Goal: Information Seeking & Learning: Learn about a topic

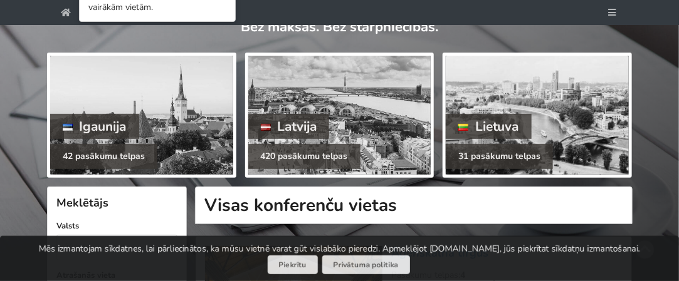
scroll to position [118, 0]
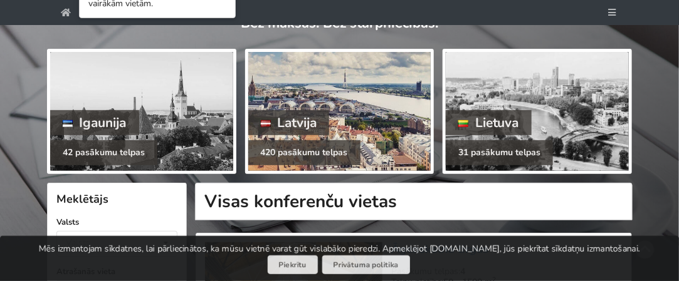
click at [320, 101] on div at bounding box center [339, 111] width 183 height 119
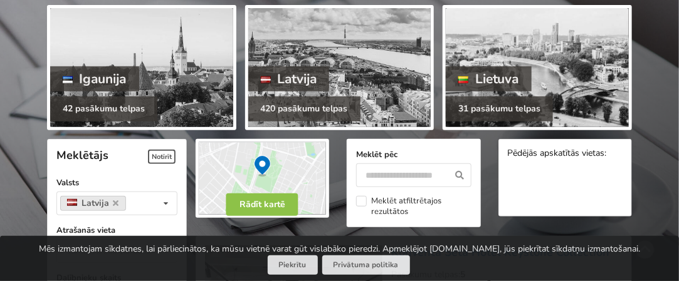
scroll to position [174, 0]
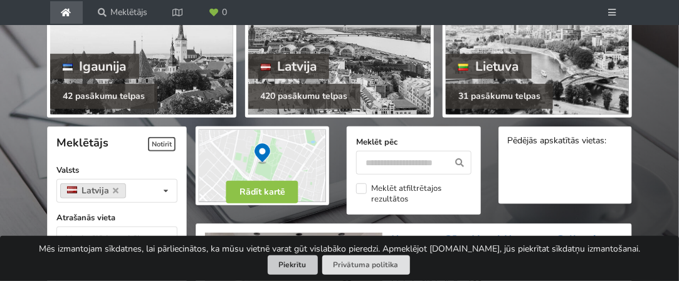
click at [294, 266] on button "Piekrītu" at bounding box center [293, 265] width 50 height 19
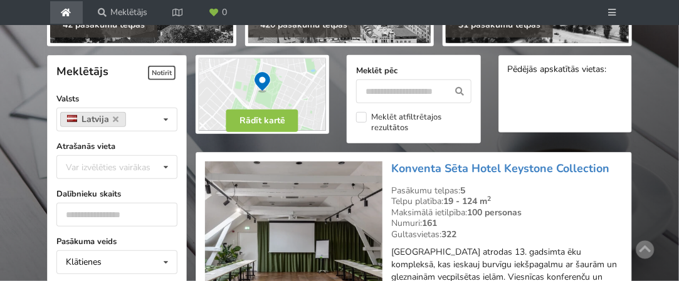
scroll to position [244, 0]
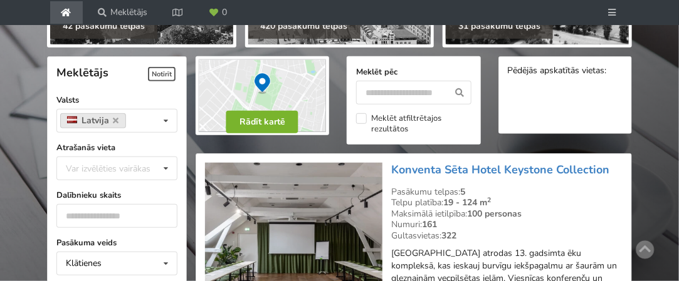
click at [251, 126] on button "Rādīt kartē" at bounding box center [262, 122] width 72 height 23
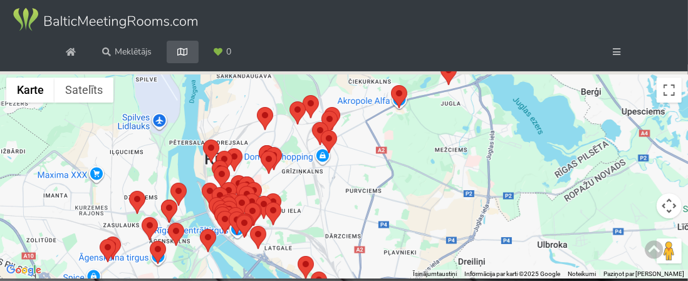
drag, startPoint x: 302, startPoint y: 130, endPoint x: 310, endPoint y: 201, distance: 71.3
click at [309, 199] on div at bounding box center [344, 175] width 688 height 208
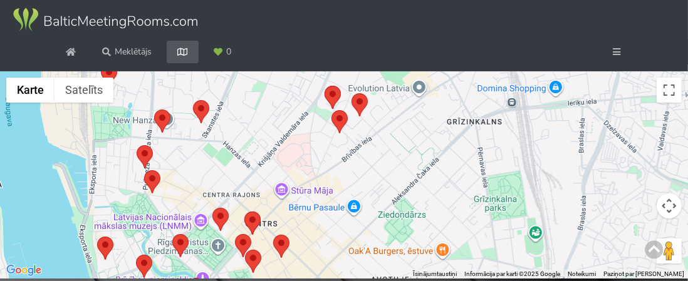
drag, startPoint x: 231, startPoint y: 236, endPoint x: 278, endPoint y: 198, distance: 60.2
click at [278, 198] on div at bounding box center [344, 175] width 688 height 208
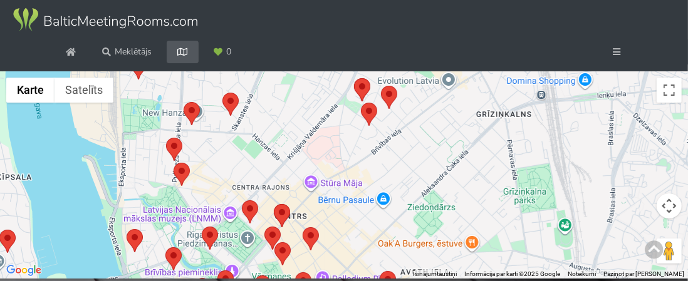
click at [274, 204] on area at bounding box center [274, 204] width 0 height 0
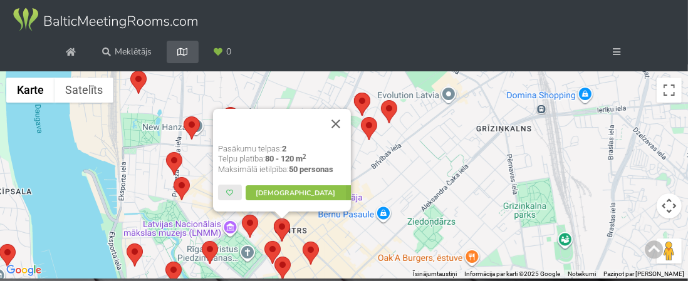
scroll to position [111, 0]
click at [303, 242] on area at bounding box center [303, 242] width 0 height 0
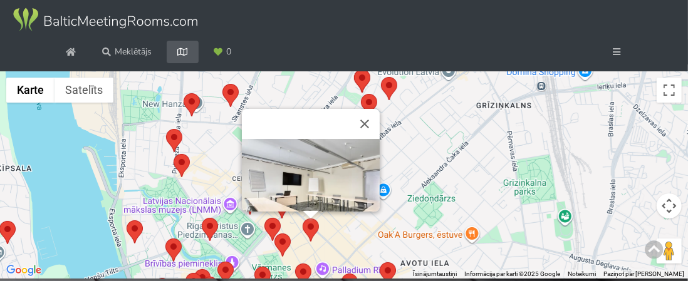
click at [275, 234] on area at bounding box center [275, 234] width 0 height 0
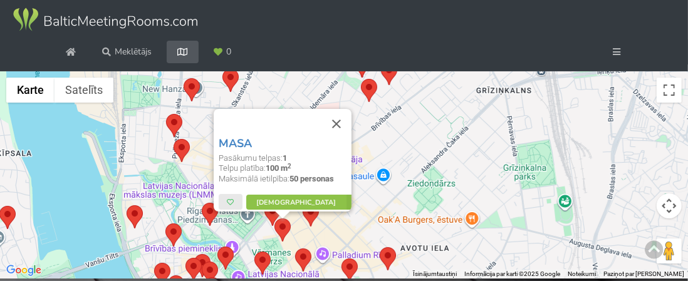
scroll to position [0, 0]
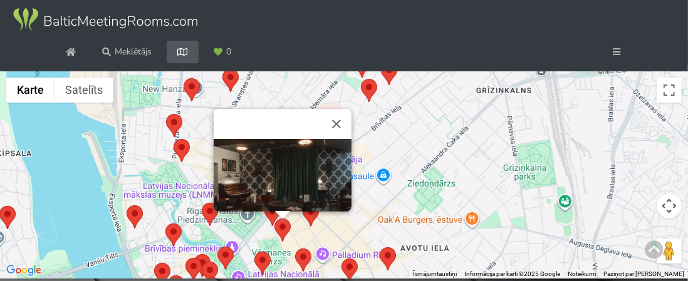
click at [295, 249] on area at bounding box center [295, 249] width 0 height 0
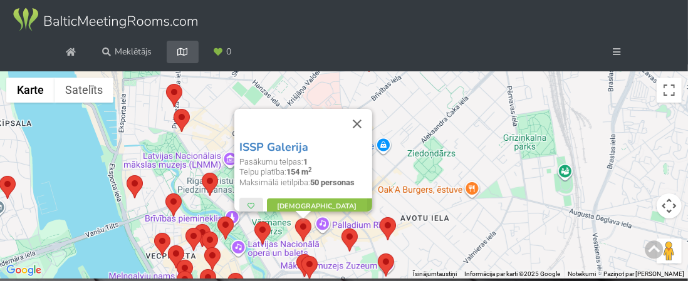
scroll to position [111, 0]
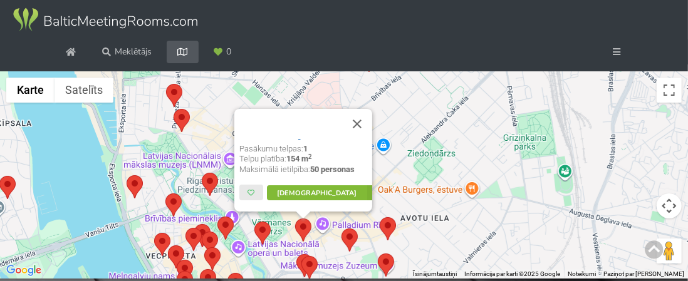
click at [301, 189] on link "Vairāk" at bounding box center [326, 193] width 118 height 15
click at [367, 127] on button "Aizvērt" at bounding box center [357, 124] width 30 height 30
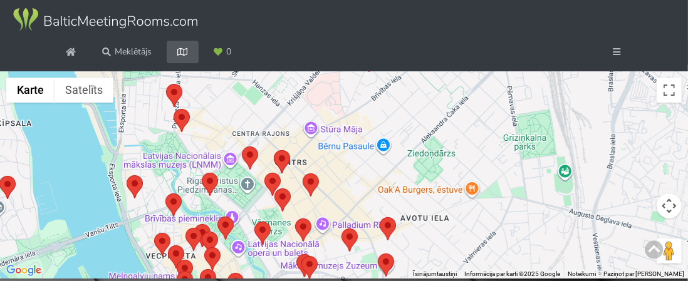
click at [242, 147] on area at bounding box center [242, 147] width 0 height 0
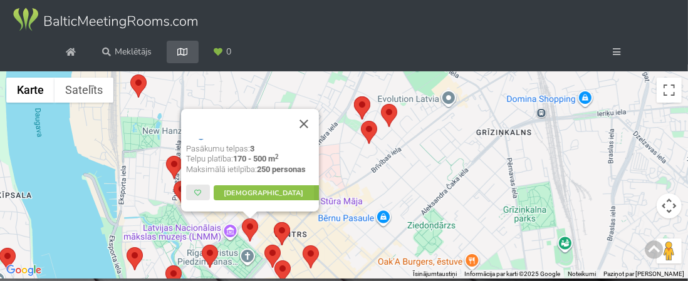
scroll to position [92, 0]
click at [264, 245] on area at bounding box center [264, 245] width 0 height 0
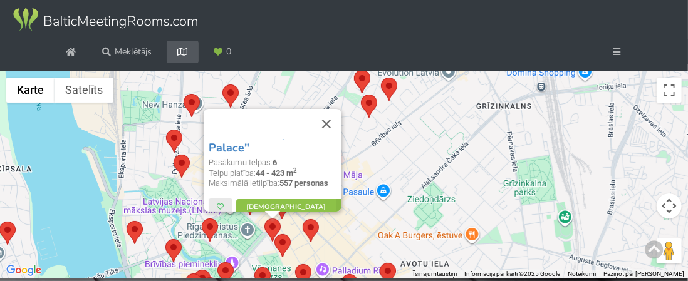
scroll to position [18, 0]
click at [275, 234] on area at bounding box center [275, 234] width 0 height 0
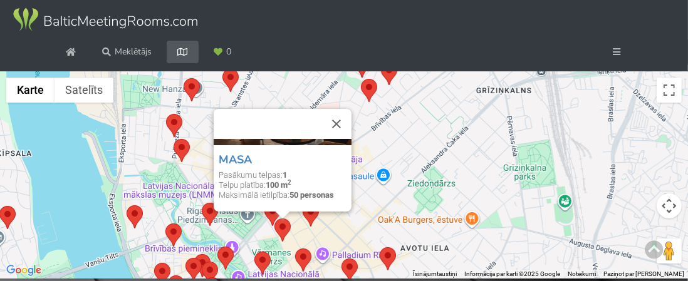
scroll to position [81, 0]
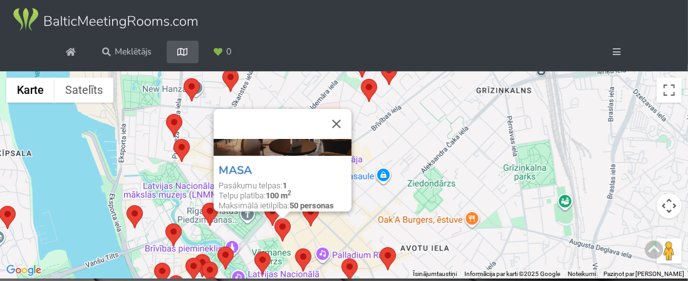
click at [380, 248] on area at bounding box center [380, 248] width 0 height 0
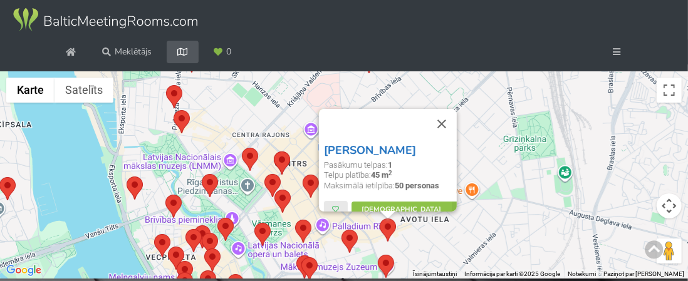
scroll to position [4, 0]
click at [342, 230] on area at bounding box center [342, 230] width 0 height 0
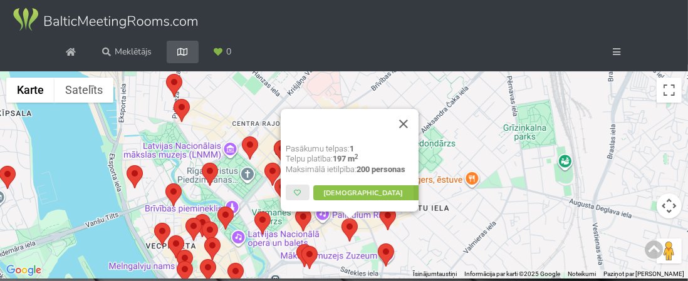
scroll to position [0, 0]
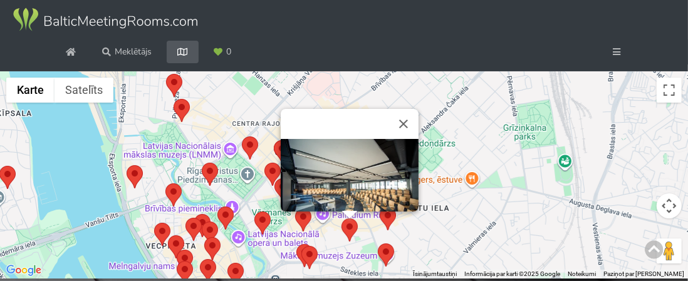
click at [378, 244] on area at bounding box center [378, 244] width 0 height 0
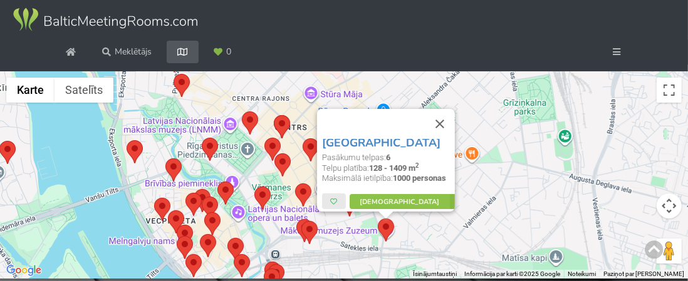
scroll to position [26, 0]
click at [301, 221] on area at bounding box center [301, 221] width 0 height 0
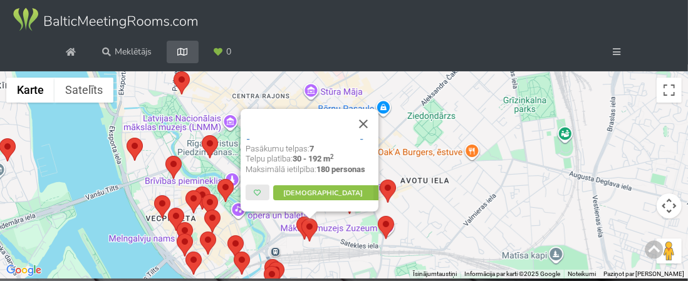
scroll to position [28, 0]
click at [296, 217] on area at bounding box center [296, 217] width 0 height 0
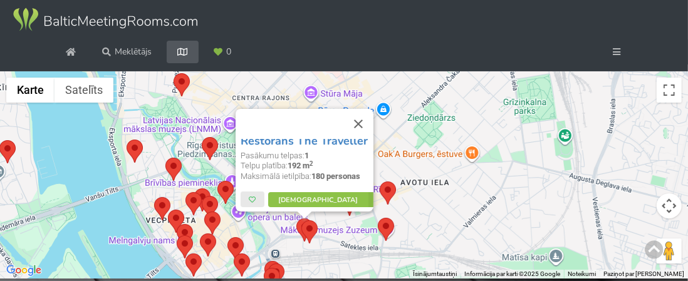
scroll to position [13, 0]
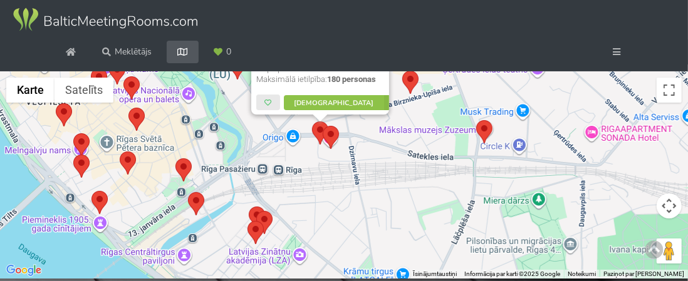
click at [256, 212] on img at bounding box center [264, 222] width 16 height 23
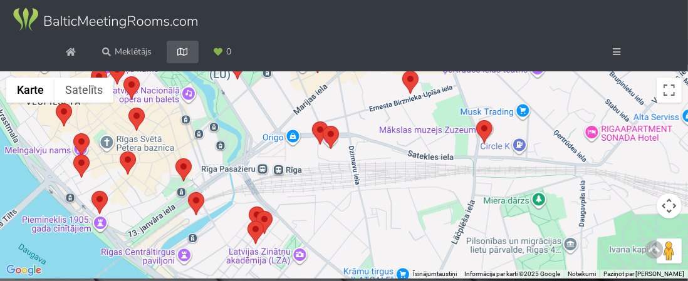
click at [249, 207] on area at bounding box center [249, 207] width 0 height 0
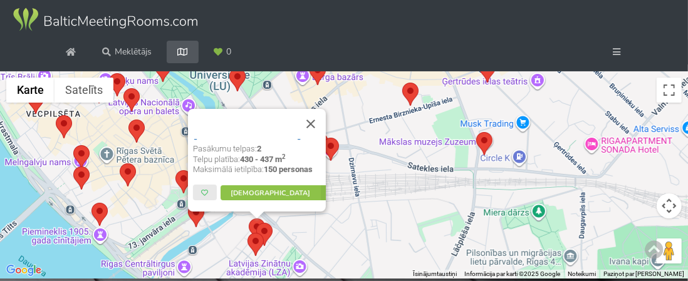
scroll to position [51, 0]
click at [256, 223] on area at bounding box center [256, 223] width 0 height 0
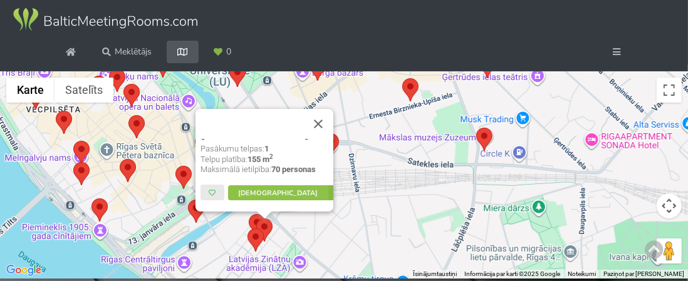
scroll to position [127, 0]
click at [267, 197] on link "Vairāk" at bounding box center [287, 193] width 118 height 15
click at [322, 121] on button "Aizvērt" at bounding box center [318, 124] width 30 height 30
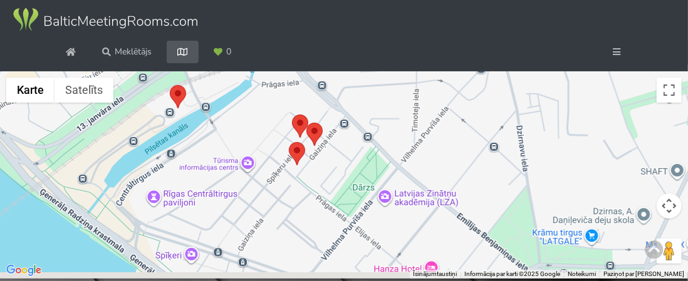
drag, startPoint x: 238, startPoint y: 224, endPoint x: 263, endPoint y: 108, distance: 118.0
click at [263, 108] on div at bounding box center [344, 175] width 688 height 208
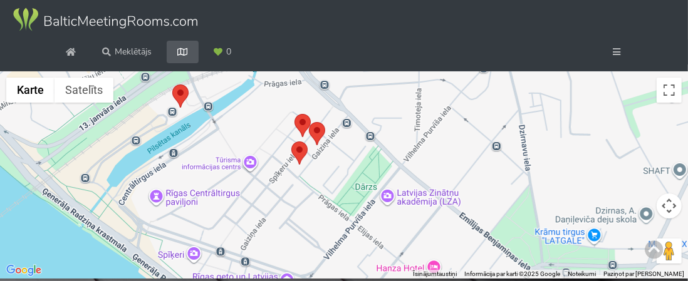
click at [291, 142] on area at bounding box center [291, 142] width 0 height 0
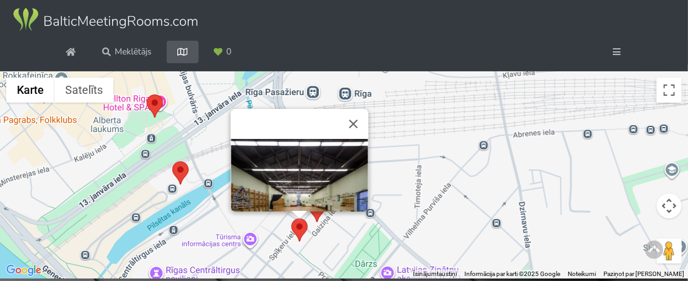
click at [300, 148] on img at bounding box center [300, 185] width 138 height 93
click at [360, 122] on button "Aizvērt" at bounding box center [353, 124] width 30 height 30
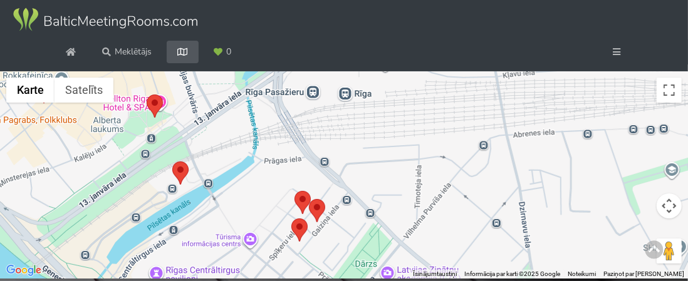
click at [172, 162] on area at bounding box center [172, 162] width 0 height 0
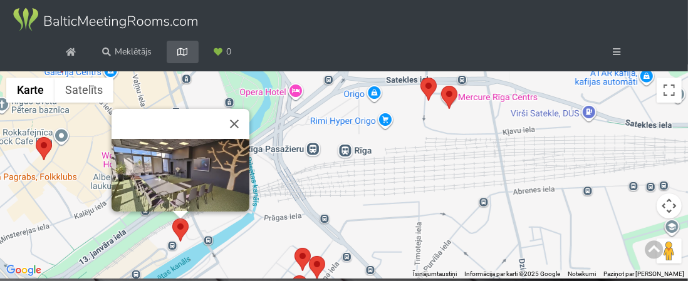
scroll to position [1, 0]
click at [182, 171] on img at bounding box center [181, 176] width 138 height 77
click at [238, 124] on button "Aizvērt" at bounding box center [234, 124] width 30 height 30
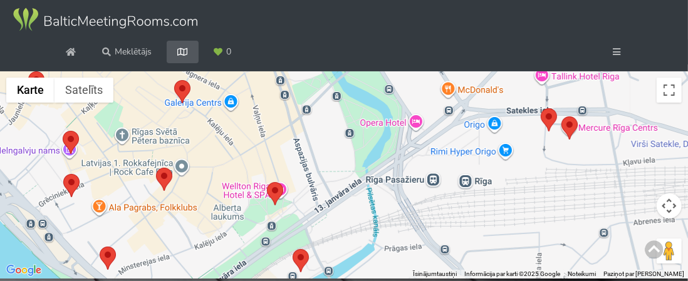
drag, startPoint x: 136, startPoint y: 170, endPoint x: 276, endPoint y: 203, distance: 144.3
click at [268, 205] on div at bounding box center [344, 175] width 688 height 208
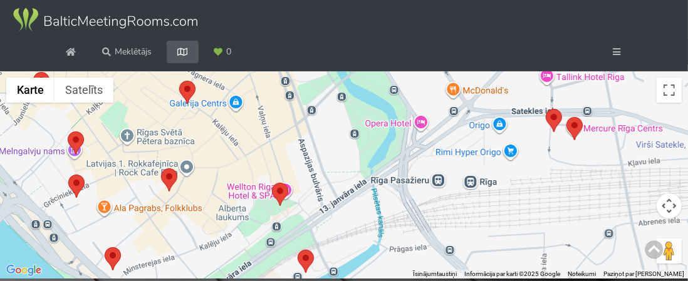
click at [272, 183] on area at bounding box center [272, 183] width 0 height 0
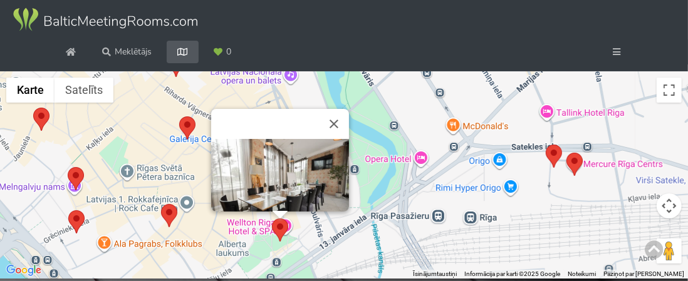
scroll to position [1, 0]
click at [342, 123] on button "Aizvērt" at bounding box center [334, 124] width 30 height 30
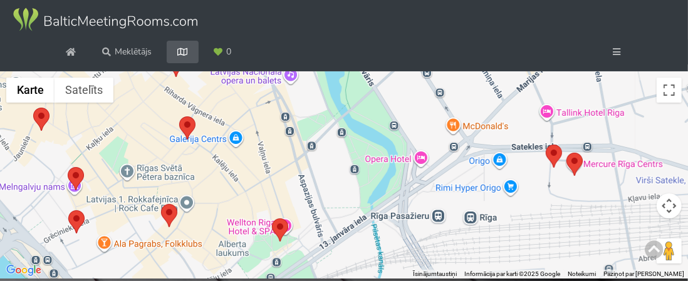
click at [546, 145] on area at bounding box center [546, 145] width 0 height 0
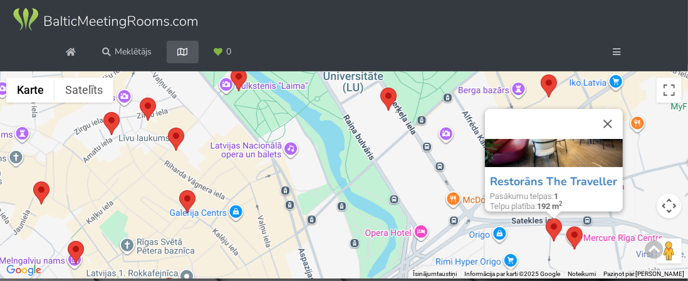
scroll to position [73, 0]
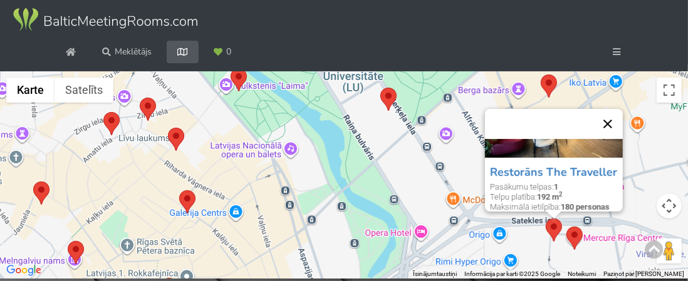
click at [612, 120] on button "Aizvērt" at bounding box center [608, 124] width 30 height 30
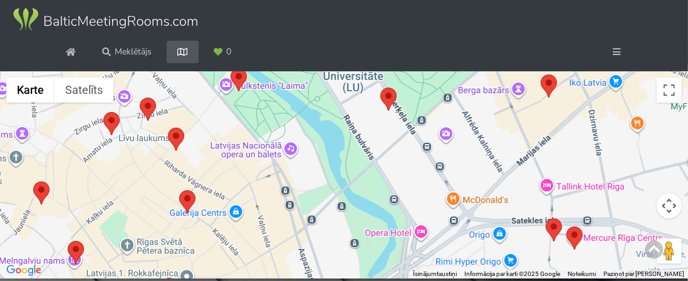
click at [541, 75] on area at bounding box center [541, 75] width 0 height 0
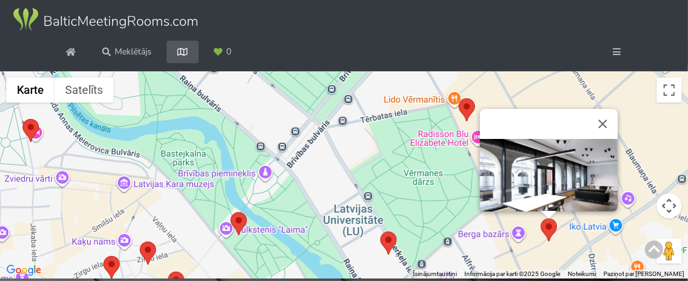
scroll to position [111, 0]
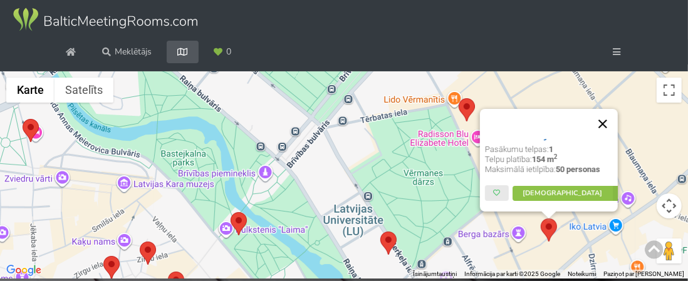
click at [609, 119] on button "Aizvērt" at bounding box center [603, 124] width 30 height 30
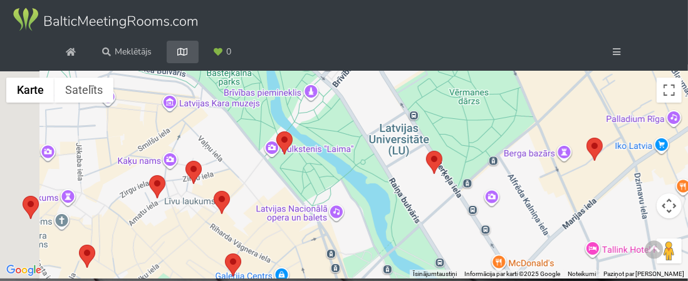
drag, startPoint x: 533, startPoint y: 196, endPoint x: 611, endPoint y: 87, distance: 133.8
click at [611, 87] on div at bounding box center [344, 175] width 688 height 208
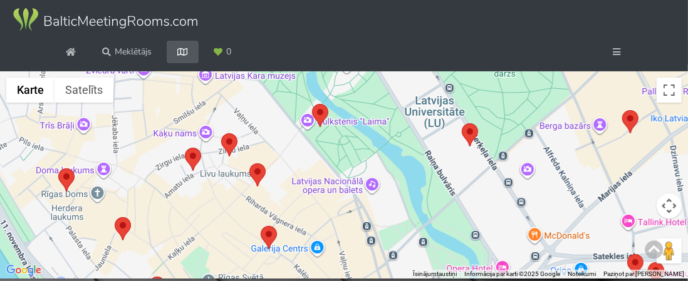
click at [462, 123] on area at bounding box center [462, 123] width 0 height 0
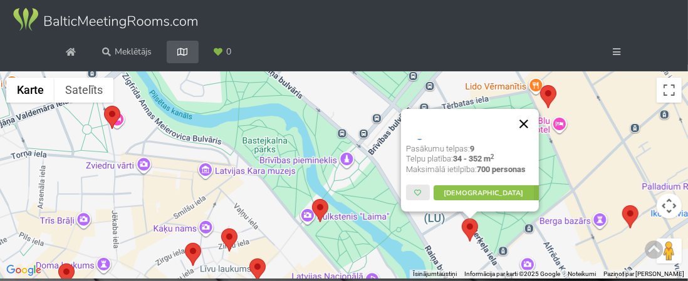
click at [529, 121] on button "Aizvērt" at bounding box center [524, 124] width 30 height 30
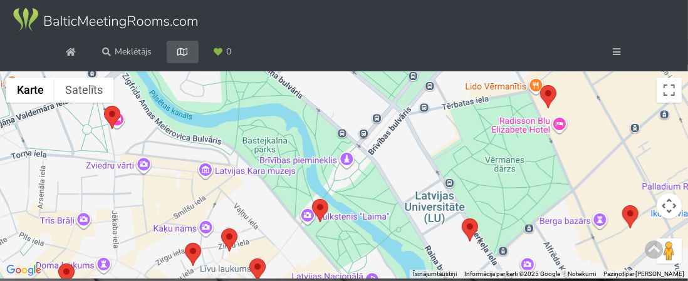
click at [312, 199] on area at bounding box center [312, 199] width 0 height 0
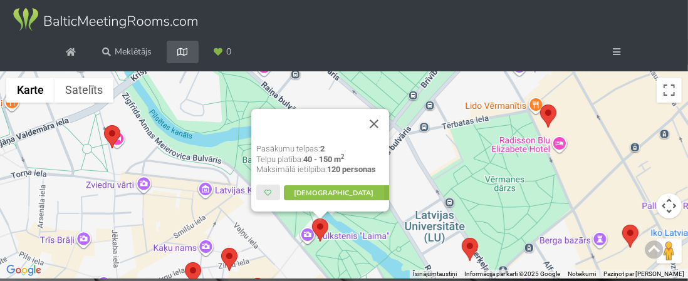
scroll to position [123, 0]
click at [384, 120] on button "Aizvērt" at bounding box center [374, 124] width 30 height 30
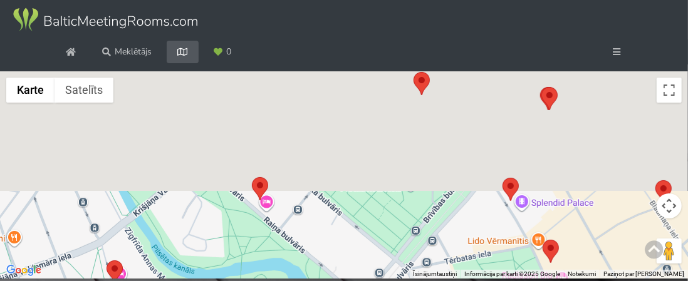
drag, startPoint x: 397, startPoint y: 161, endPoint x: 402, endPoint y: 306, distance: 145.5
click at [402, 281] on html "Pasākumu vietas Karte Kā tas strādā? Sadarbība Latviešu English Русский Pēdējās…" at bounding box center [344, 140] width 688 height 281
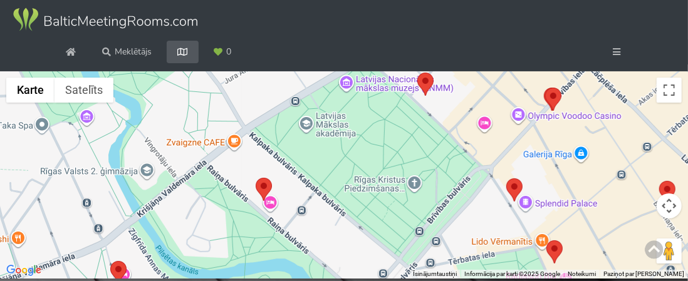
click at [256, 178] on area at bounding box center [256, 178] width 0 height 0
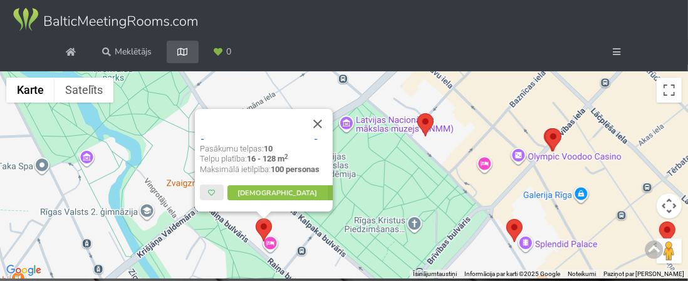
scroll to position [0, 0]
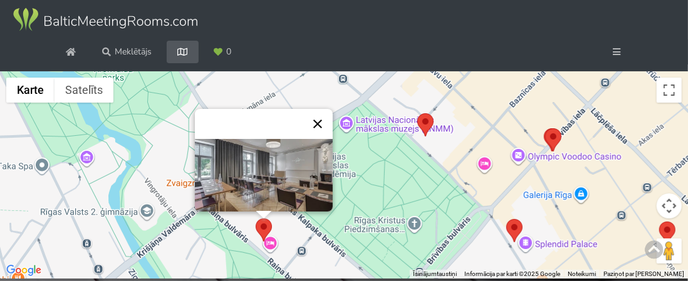
click at [324, 125] on button "Aizvērt" at bounding box center [318, 124] width 30 height 30
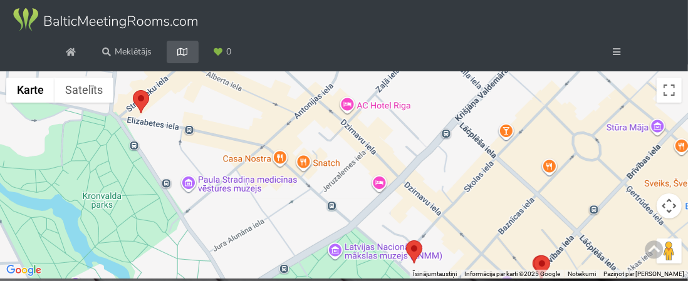
drag, startPoint x: 424, startPoint y: 135, endPoint x: 411, endPoint y: 273, distance: 138.5
click at [411, 273] on div "Lai pārvietotos, nospiediet bulttaustiņus." at bounding box center [344, 175] width 688 height 208
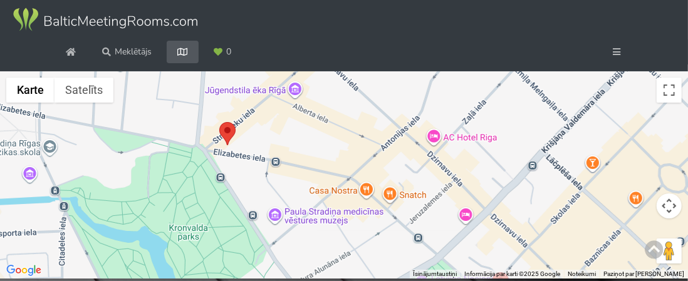
drag, startPoint x: 334, startPoint y: 198, endPoint x: 429, endPoint y: 227, distance: 99.5
click at [429, 228] on div at bounding box center [344, 175] width 688 height 208
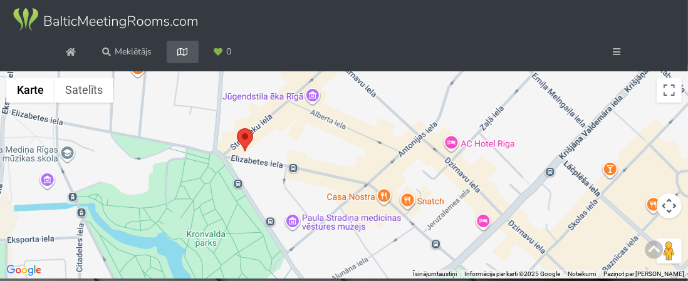
click at [237, 128] on area at bounding box center [237, 128] width 0 height 0
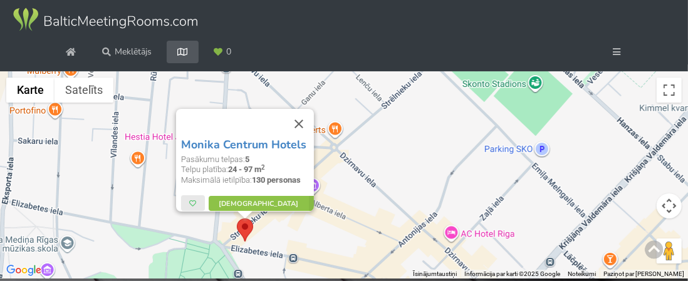
scroll to position [4, 0]
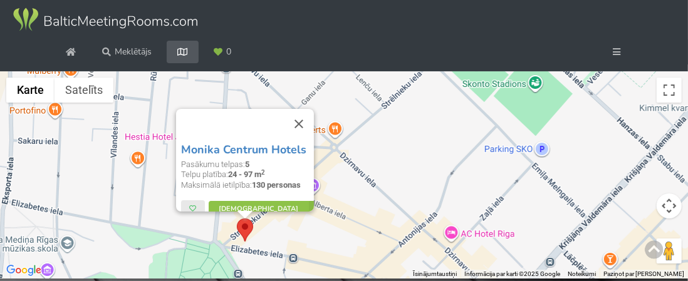
click at [236, 135] on img at bounding box center [245, 135] width 138 height 0
click at [308, 124] on button "Aizvērt" at bounding box center [299, 124] width 30 height 30
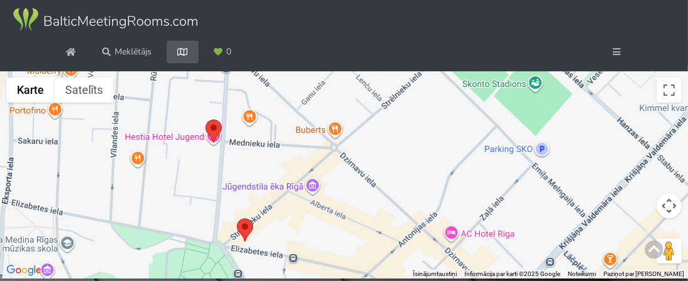
click at [206, 120] on area at bounding box center [206, 120] width 0 height 0
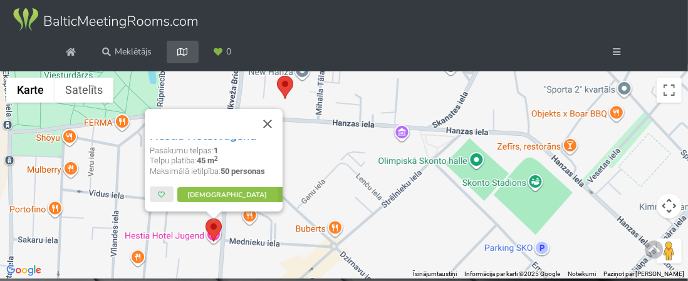
scroll to position [16, 0]
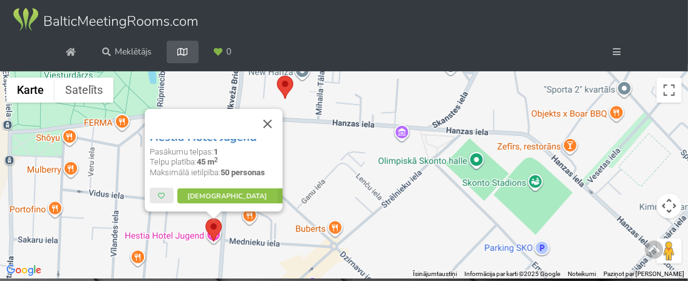
click at [207, 123] on img at bounding box center [214, 123] width 138 height 0
click at [274, 122] on button "Aizvērt" at bounding box center [268, 124] width 30 height 30
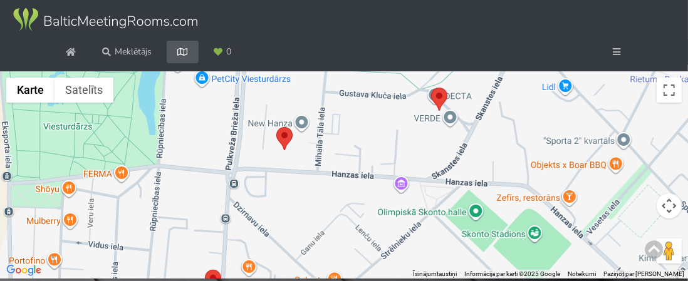
drag, startPoint x: 309, startPoint y: 189, endPoint x: 308, endPoint y: 244, distance: 55.2
click at [308, 244] on div at bounding box center [344, 175] width 688 height 208
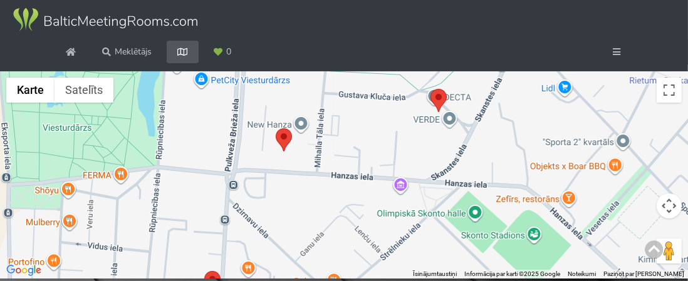
click at [288, 145] on img at bounding box center [284, 139] width 16 height 23
click at [276, 128] on area at bounding box center [276, 128] width 0 height 0
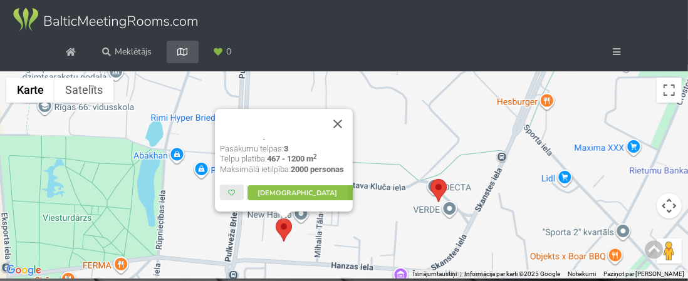
scroll to position [95, 0]
click at [344, 126] on button "Aizvērt" at bounding box center [338, 124] width 30 height 30
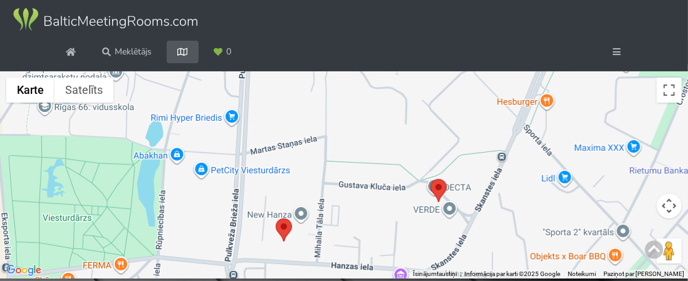
click at [431, 179] on area at bounding box center [431, 179] width 0 height 0
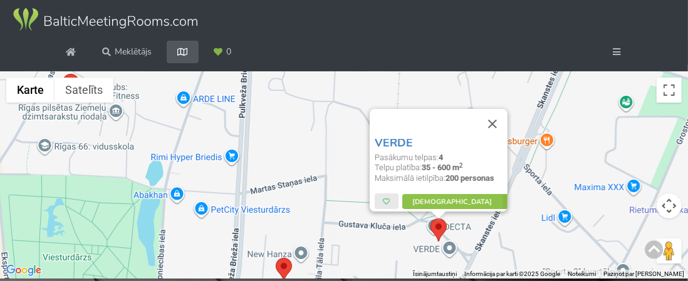
scroll to position [0, 0]
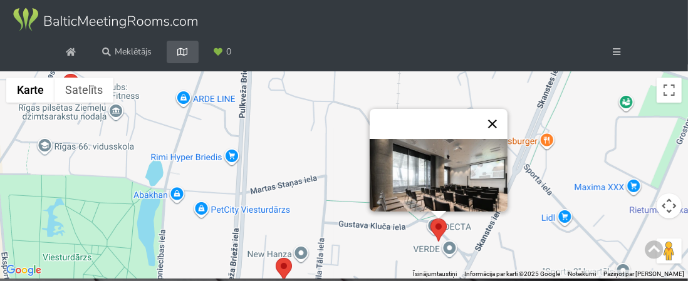
click at [498, 120] on button "Aizvērt" at bounding box center [493, 124] width 30 height 30
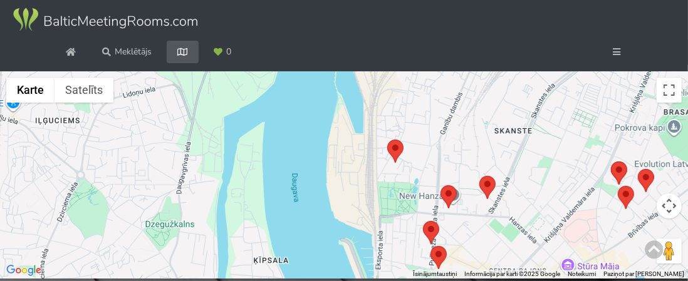
click at [387, 140] on area at bounding box center [387, 140] width 0 height 0
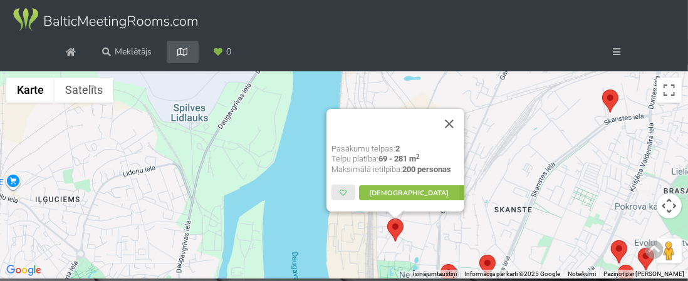
scroll to position [97, 0]
click at [453, 123] on button "Aizvērt" at bounding box center [449, 124] width 30 height 30
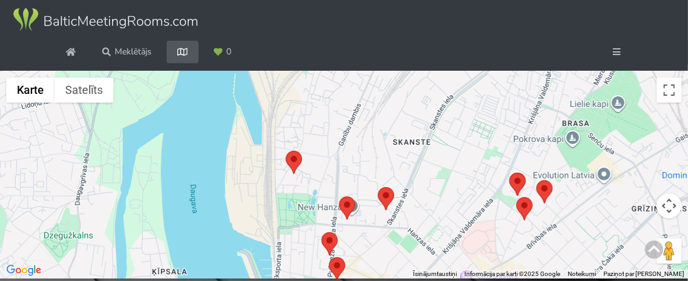
drag, startPoint x: 533, startPoint y: 182, endPoint x: 417, endPoint y: 104, distance: 139.6
click at [417, 104] on div at bounding box center [344, 175] width 688 height 208
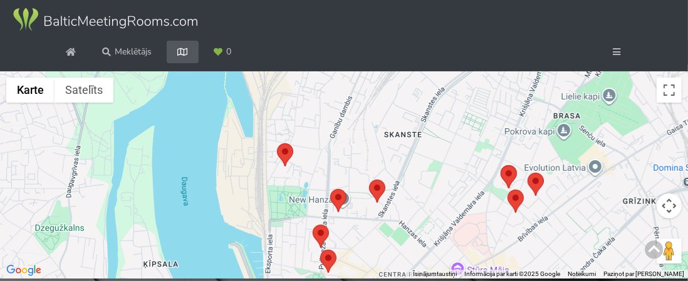
click at [501, 165] on area at bounding box center [501, 165] width 0 height 0
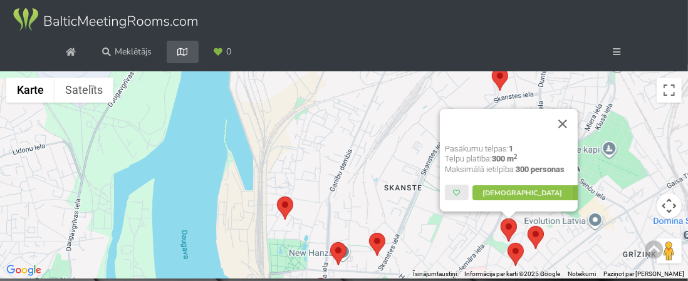
scroll to position [0, 0]
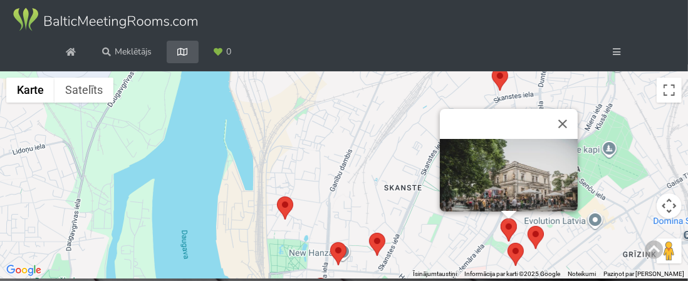
click at [488, 184] on img at bounding box center [509, 185] width 138 height 92
click at [562, 122] on button "Aizvērt" at bounding box center [563, 124] width 30 height 30
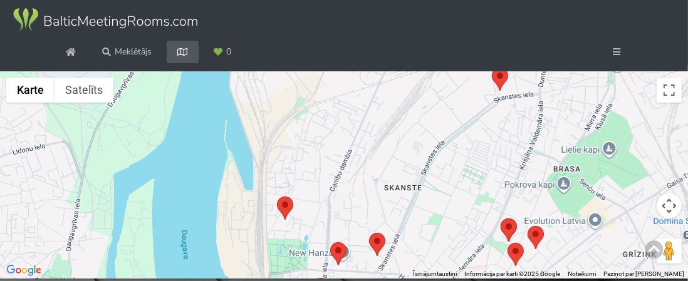
click at [528, 226] on area at bounding box center [528, 226] width 0 height 0
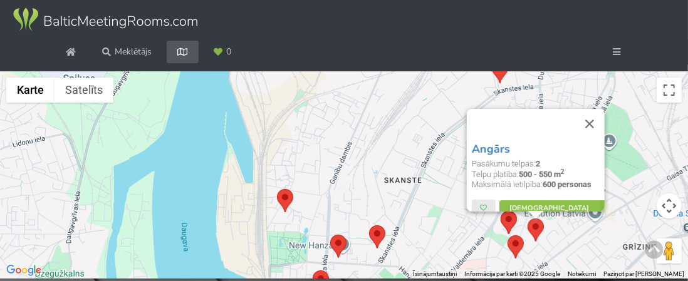
scroll to position [19, 0]
click at [523, 120] on img at bounding box center [536, 120] width 138 height 0
click at [597, 127] on button "Aizvērt" at bounding box center [590, 124] width 30 height 30
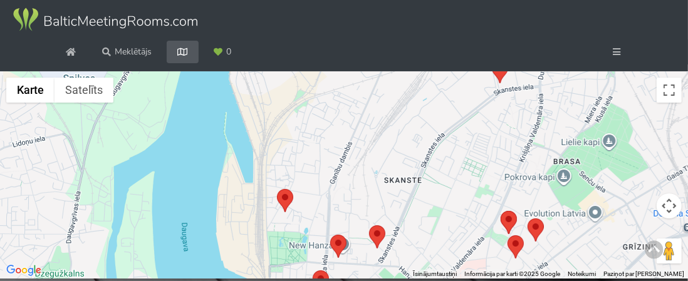
click at [528, 219] on area at bounding box center [528, 219] width 0 height 0
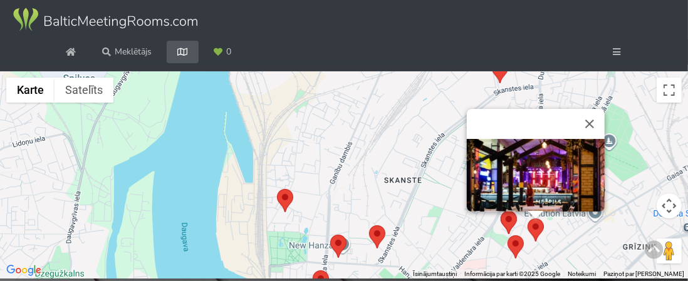
click at [508, 236] on area at bounding box center [508, 236] width 0 height 0
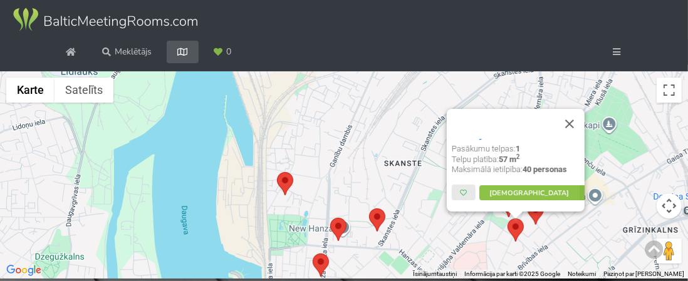
scroll to position [71, 0]
click at [577, 124] on button "Aizvērt" at bounding box center [570, 124] width 30 height 30
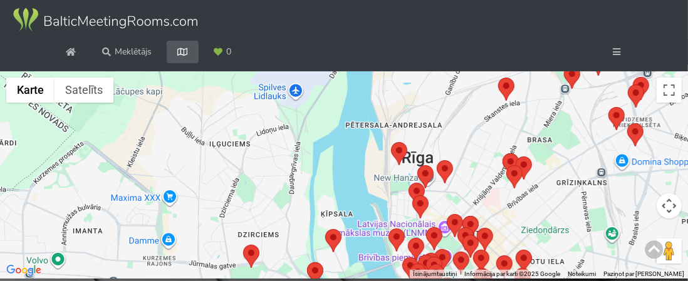
click at [498, 78] on area at bounding box center [498, 78] width 0 height 0
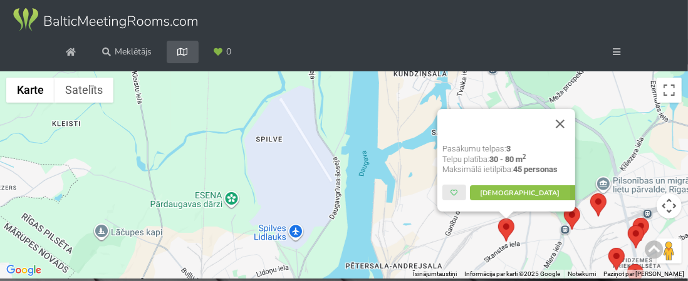
scroll to position [21, 0]
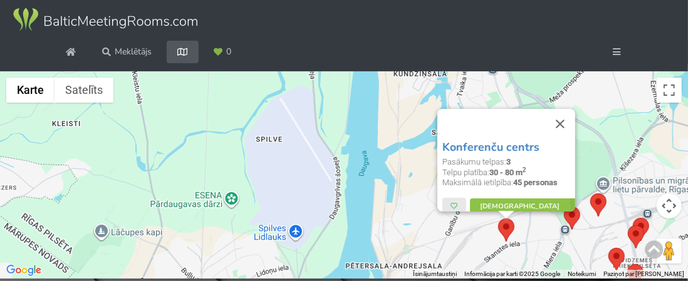
click at [484, 118] on img at bounding box center [506, 118] width 138 height 0
click at [562, 127] on button "Aizvērt" at bounding box center [560, 124] width 30 height 30
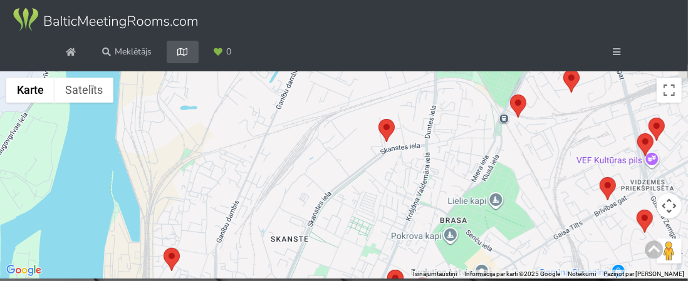
drag, startPoint x: 530, startPoint y: 219, endPoint x: 436, endPoint y: 95, distance: 156.1
click at [434, 93] on div at bounding box center [344, 175] width 688 height 208
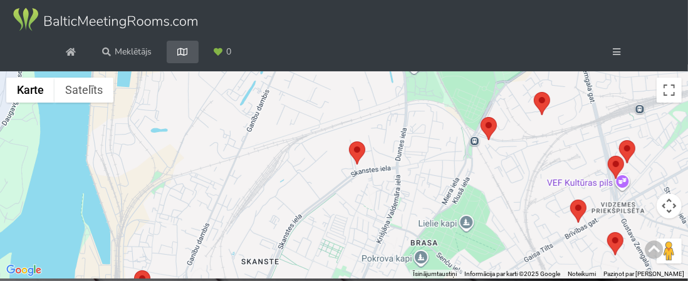
drag, startPoint x: 492, startPoint y: 151, endPoint x: 456, endPoint y: 182, distance: 47.1
click at [456, 182] on div at bounding box center [344, 175] width 688 height 208
click at [481, 118] on area at bounding box center [481, 118] width 0 height 0
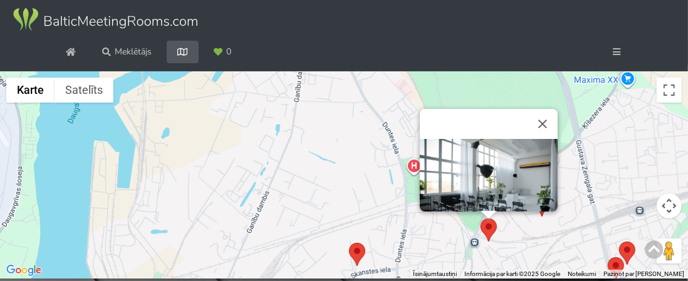
scroll to position [1, 0]
click at [542, 128] on button "Aizvērt" at bounding box center [543, 124] width 30 height 30
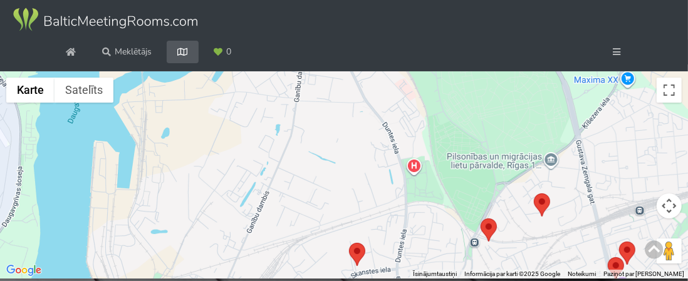
click at [534, 194] on area at bounding box center [534, 194] width 0 height 0
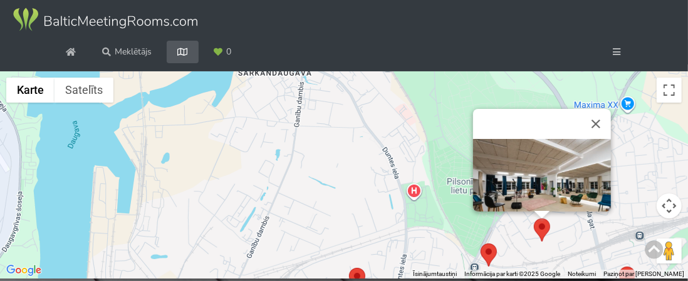
scroll to position [0, 0]
click at [602, 119] on button "Aizvērt" at bounding box center [596, 124] width 30 height 30
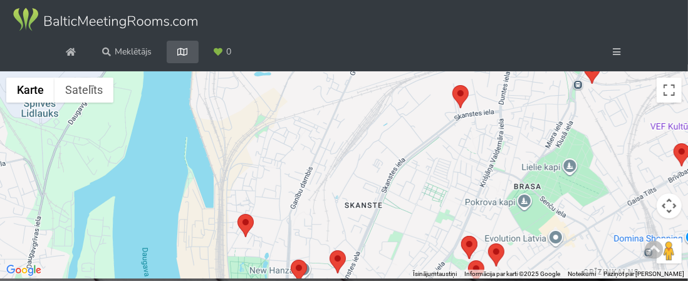
drag, startPoint x: 355, startPoint y: 202, endPoint x: 461, endPoint y: -1, distance: 229.3
click at [461, 0] on div "Meklētājs Notīrīt Aizvērt Valsts Latvija Valsts Igaunija Latvija Lietuva Atraša…" at bounding box center [344, 140] width 688 height 281
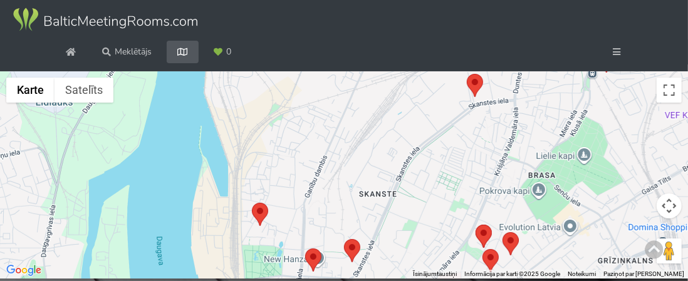
drag, startPoint x: 321, startPoint y: 216, endPoint x: 325, endPoint y: 120, distance: 96.6
click at [323, 122] on div at bounding box center [344, 175] width 688 height 208
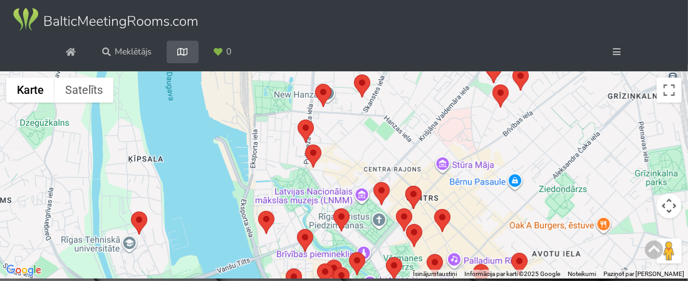
drag, startPoint x: 338, startPoint y: 160, endPoint x: 351, endPoint y: 134, distance: 29.2
click at [341, 128] on div at bounding box center [344, 175] width 688 height 208
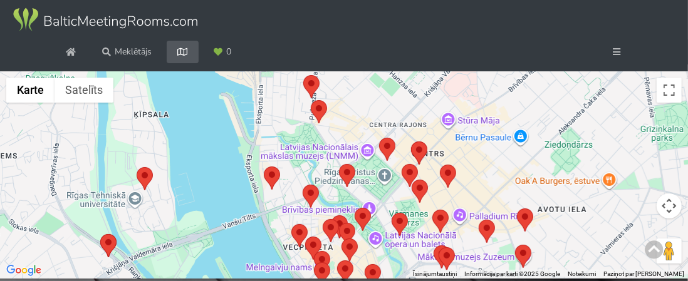
click at [264, 167] on area at bounding box center [264, 167] width 0 height 0
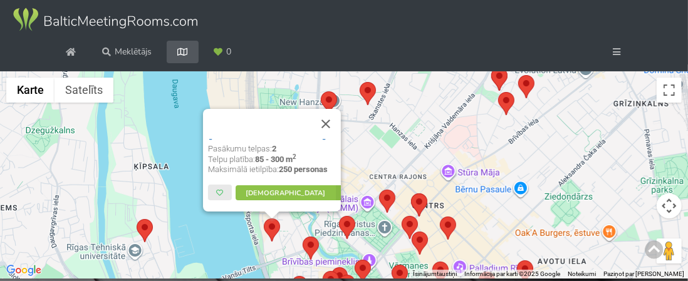
scroll to position [55, 0]
click at [329, 120] on button "Aizvērt" at bounding box center [326, 124] width 30 height 30
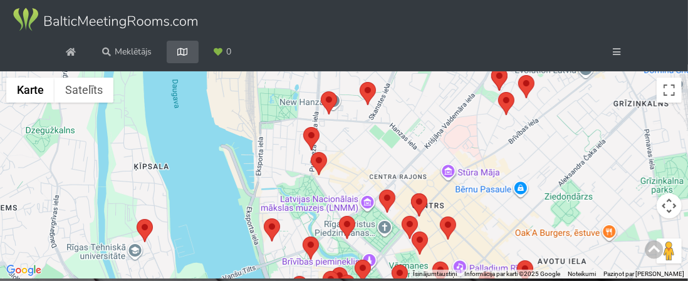
click at [339, 216] on area at bounding box center [339, 216] width 0 height 0
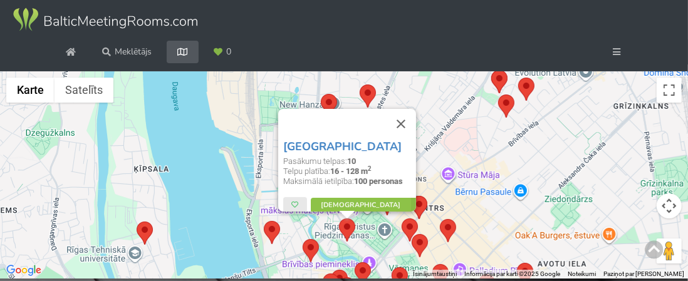
scroll to position [89, 0]
drag, startPoint x: 409, startPoint y: 120, endPoint x: 314, endPoint y: 251, distance: 161.1
click at [344, 175] on div "Grand Poet Hotel Pasākumu telpas: 10 Telpu platība: 16 - 128 m 2 Maksimālā ieti…" at bounding box center [688, 175] width 688 height 0
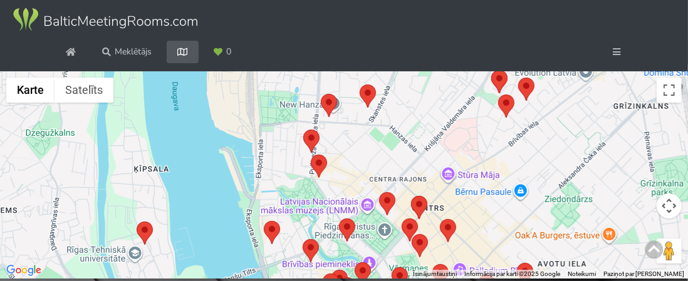
click at [303, 239] on area at bounding box center [303, 239] width 0 height 0
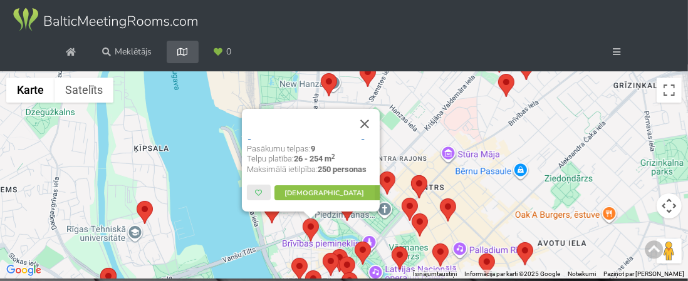
scroll to position [117, 0]
click at [369, 124] on button "Aizvērt" at bounding box center [365, 124] width 30 height 30
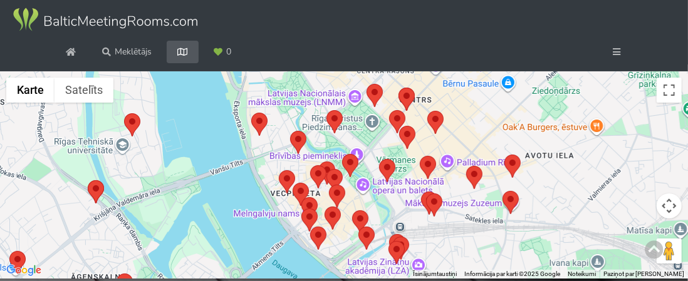
drag, startPoint x: 340, startPoint y: 224, endPoint x: 317, endPoint y: 117, distance: 109.7
click at [317, 117] on div at bounding box center [344, 175] width 688 height 208
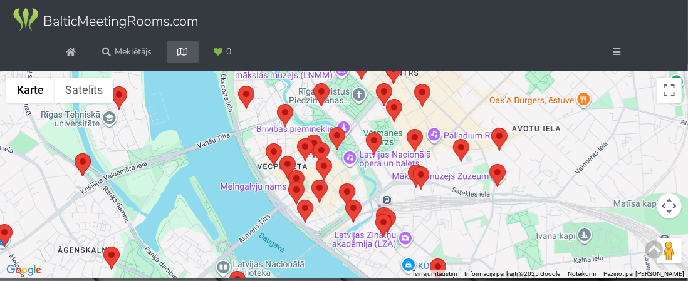
click at [329, 127] on area at bounding box center [329, 127] width 0 height 0
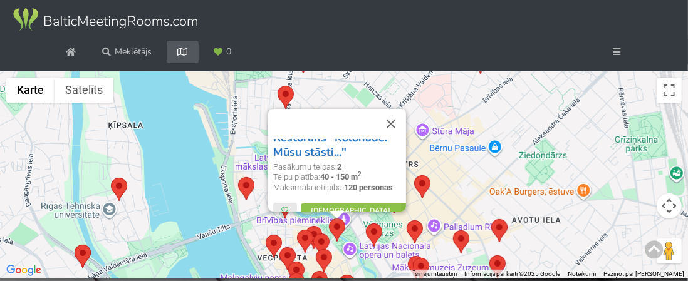
scroll to position [112, 0]
drag, startPoint x: 397, startPoint y: 121, endPoint x: 396, endPoint y: 129, distance: 8.2
click at [396, 129] on button "Aizvērt" at bounding box center [391, 124] width 30 height 30
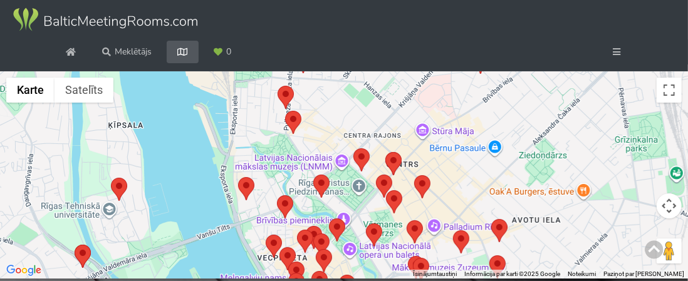
click at [396, 129] on div "Lai pārvietotos, nospiediet bulttaustiņus." at bounding box center [344, 175] width 688 height 208
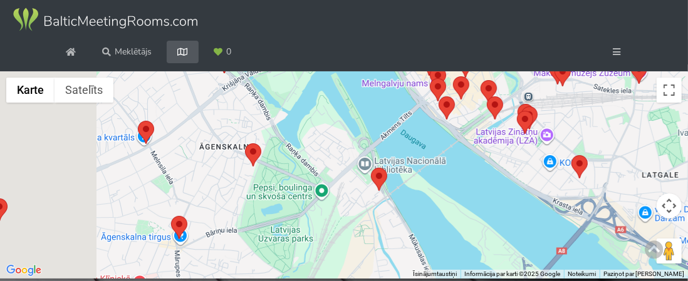
drag, startPoint x: 259, startPoint y: 219, endPoint x: 380, endPoint y: 18, distance: 234.8
click at [411, 0] on html "Pasākumu vietas Karte Kā tas strādā? Sadarbība Latviešu English Русский Pēdējās…" at bounding box center [344, 140] width 688 height 281
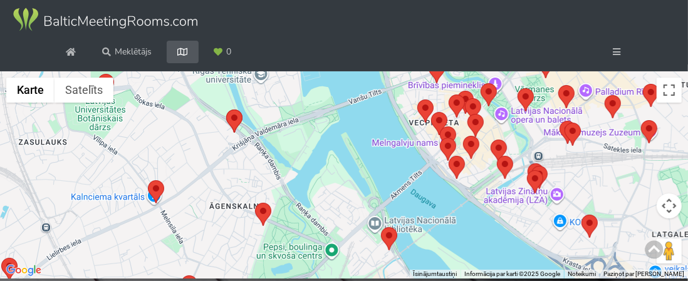
drag, startPoint x: 310, startPoint y: 130, endPoint x: 311, endPoint y: 206, distance: 75.2
click at [310, 205] on div at bounding box center [344, 175] width 688 height 208
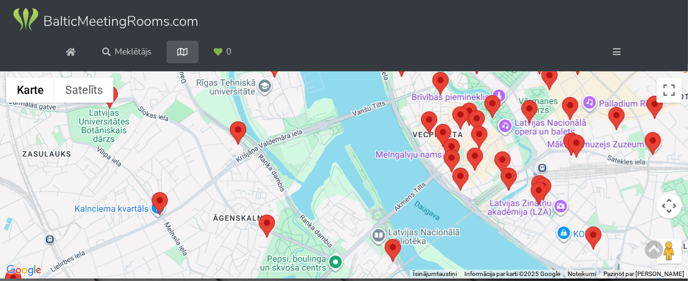
click at [230, 122] on area at bounding box center [230, 122] width 0 height 0
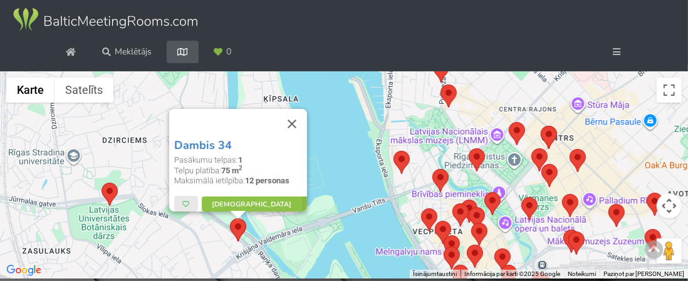
scroll to position [23, 0]
click at [297, 116] on button "Aizvērt" at bounding box center [292, 124] width 30 height 30
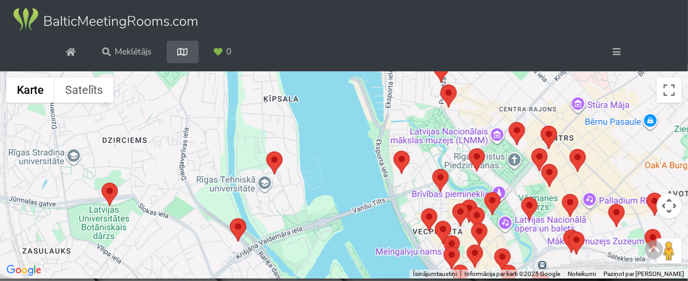
click at [266, 152] on area at bounding box center [266, 152] width 0 height 0
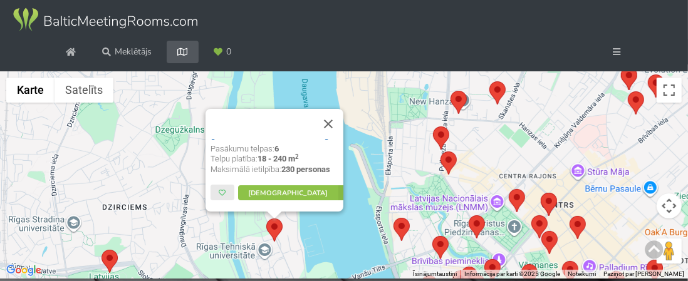
scroll to position [51, 0]
click at [332, 124] on button "Aizvērt" at bounding box center [328, 124] width 30 height 30
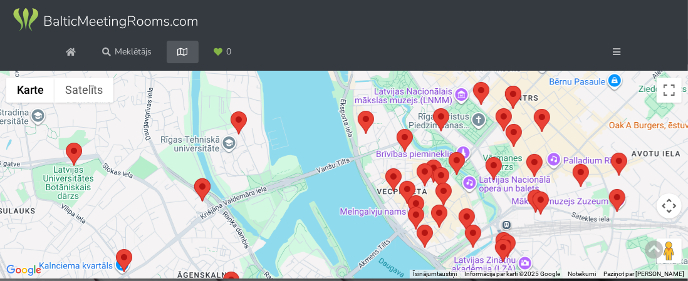
drag, startPoint x: 353, startPoint y: 218, endPoint x: 306, endPoint y: 32, distance: 192.0
click at [306, 56] on div "Meklētājs Notīrīt Aizvērt Valsts Latvija Valsts Igaunija Latvija Lietuva Atraša…" at bounding box center [344, 140] width 688 height 281
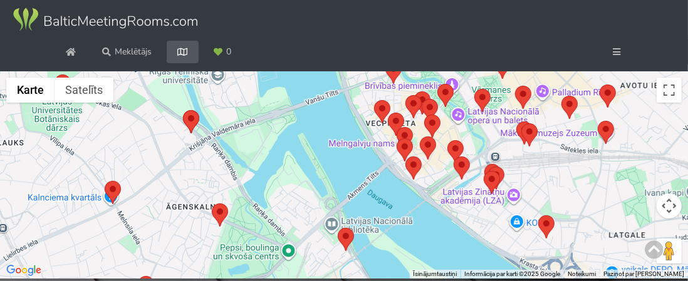
click at [338, 228] on area at bounding box center [338, 228] width 0 height 0
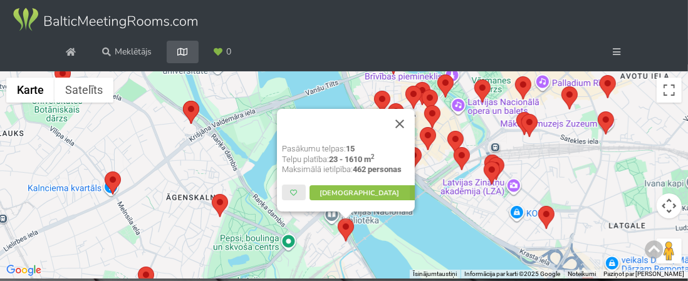
scroll to position [125, 0]
click at [400, 125] on button "Aizvērt" at bounding box center [400, 124] width 30 height 30
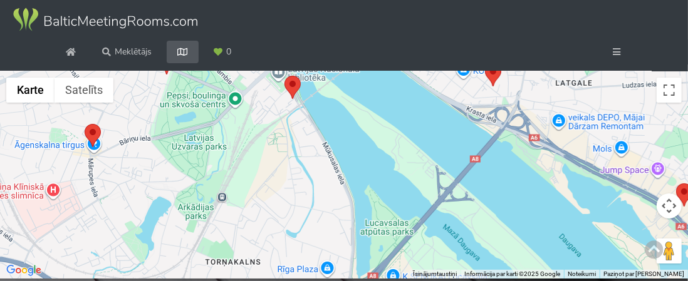
drag, startPoint x: 320, startPoint y: 243, endPoint x: 264, endPoint y: 92, distance: 161.2
click at [264, 92] on div at bounding box center [344, 175] width 688 height 208
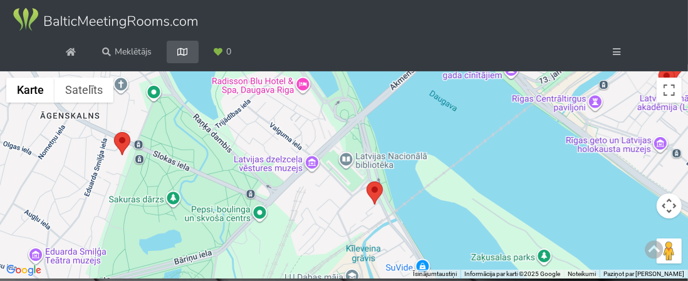
drag, startPoint x: 266, startPoint y: 110, endPoint x: 339, endPoint y: 240, distance: 149.6
click at [339, 240] on div at bounding box center [344, 175] width 688 height 208
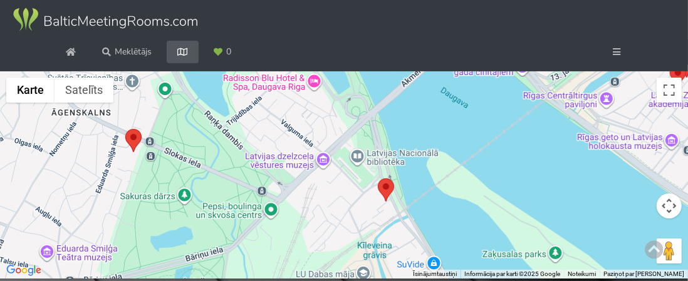
click at [125, 129] on area at bounding box center [125, 129] width 0 height 0
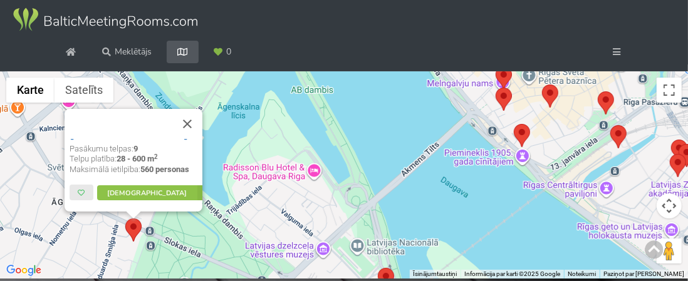
scroll to position [63, 0]
click at [194, 118] on button "Aizvērt" at bounding box center [187, 124] width 30 height 30
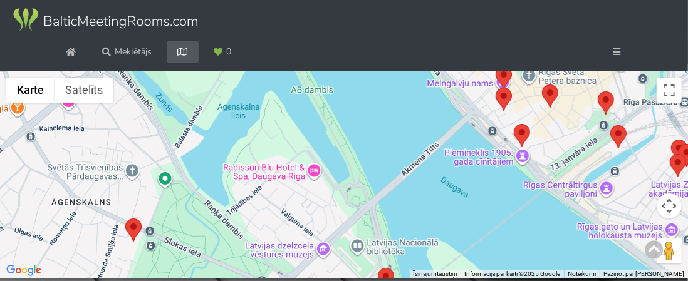
click at [514, 124] on area at bounding box center [514, 124] width 0 height 0
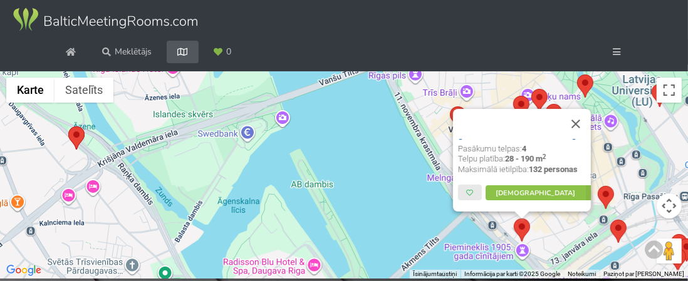
scroll to position [11, 0]
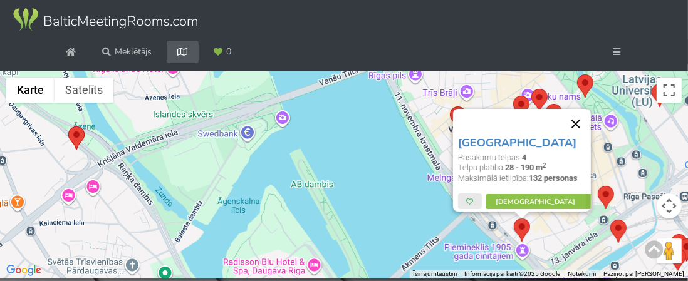
click at [579, 126] on button "Aizvērt" at bounding box center [576, 124] width 30 height 30
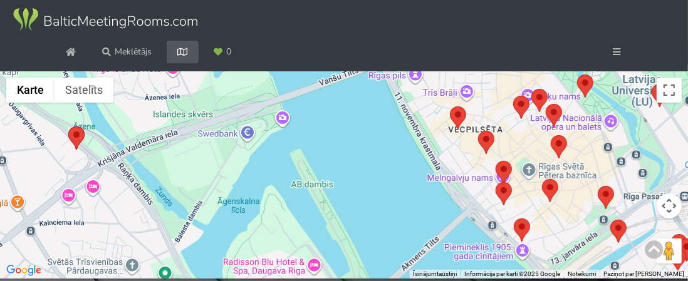
click at [496, 182] on area at bounding box center [496, 182] width 0 height 0
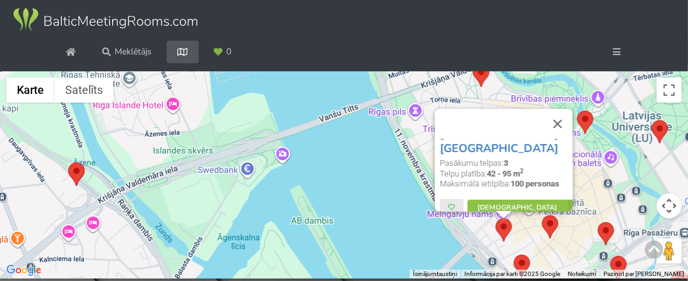
scroll to position [20, 0]
click at [561, 118] on button "Aizvērt" at bounding box center [558, 124] width 30 height 30
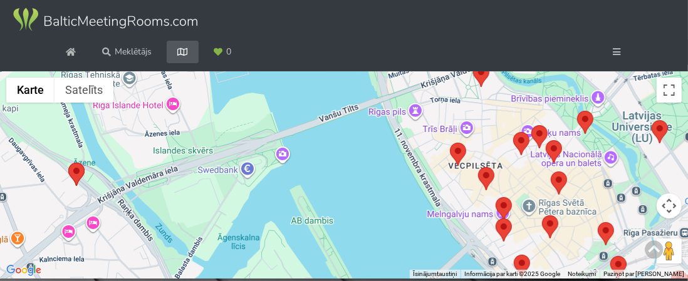
click at [450, 143] on area at bounding box center [450, 143] width 0 height 0
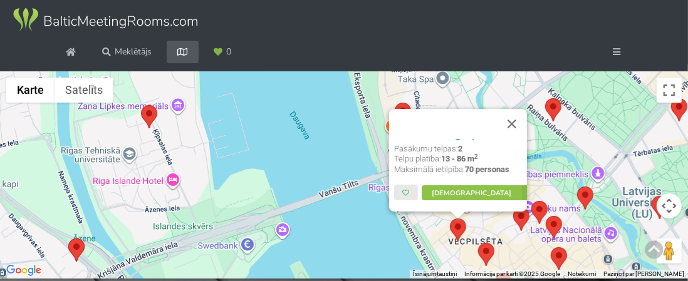
scroll to position [59, 0]
click at [518, 121] on button "Aizvērt" at bounding box center [512, 124] width 30 height 30
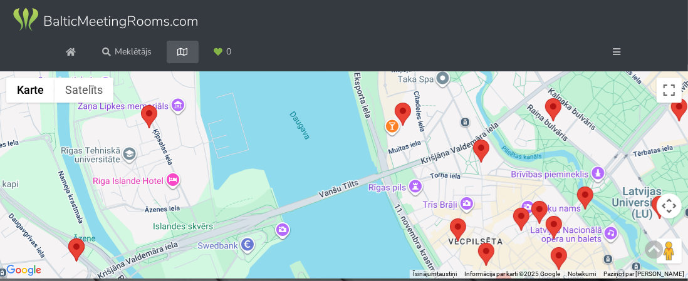
click at [473, 140] on area at bounding box center [473, 140] width 0 height 0
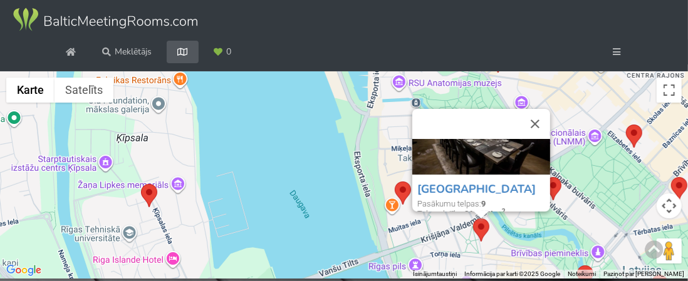
scroll to position [58, 0]
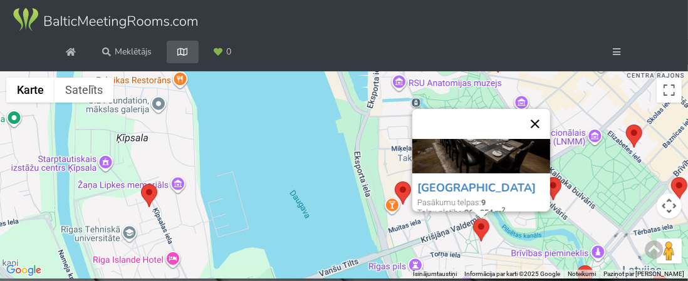
click at [542, 119] on button "Aizvērt" at bounding box center [535, 124] width 30 height 30
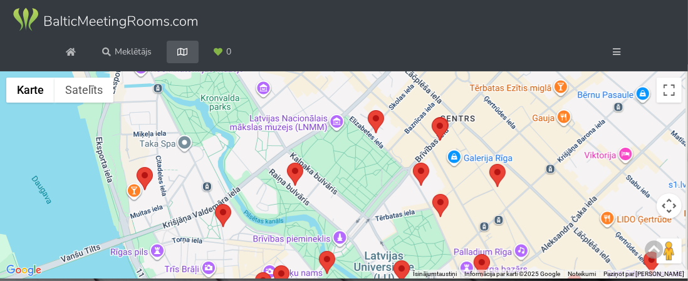
drag, startPoint x: 584, startPoint y: 210, endPoint x: 315, endPoint y: 186, distance: 270.6
click at [316, 186] on div at bounding box center [344, 175] width 688 height 208
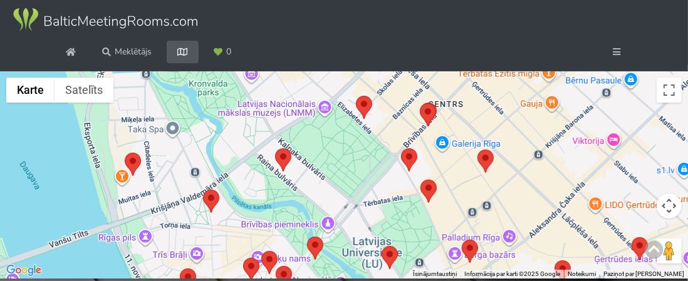
click at [420, 103] on area at bounding box center [420, 103] width 0 height 0
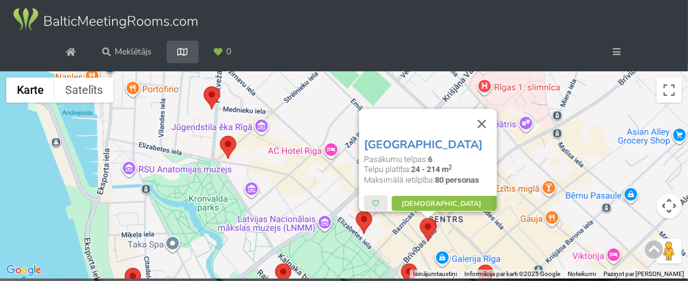
scroll to position [0, 0]
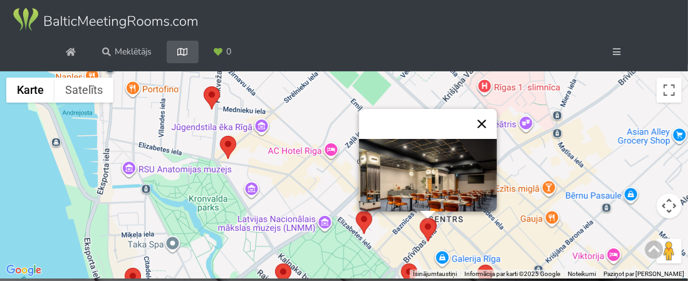
click at [488, 121] on button "Aizvērt" at bounding box center [482, 124] width 30 height 30
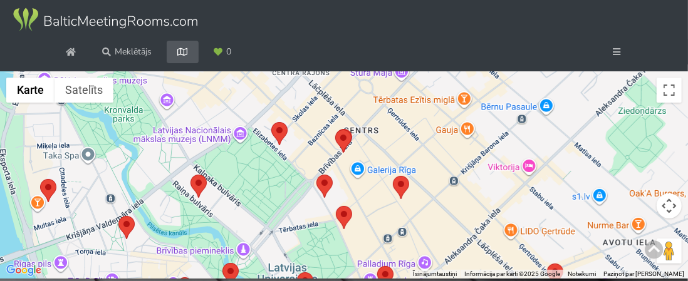
drag, startPoint x: 496, startPoint y: 226, endPoint x: 405, endPoint y: 135, distance: 129.0
click at [406, 131] on div at bounding box center [344, 175] width 688 height 208
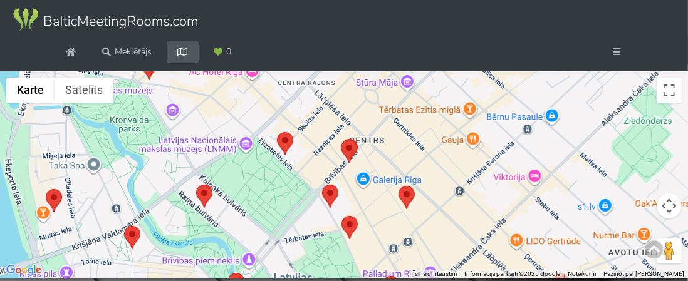
click at [399, 186] on area at bounding box center [399, 186] width 0 height 0
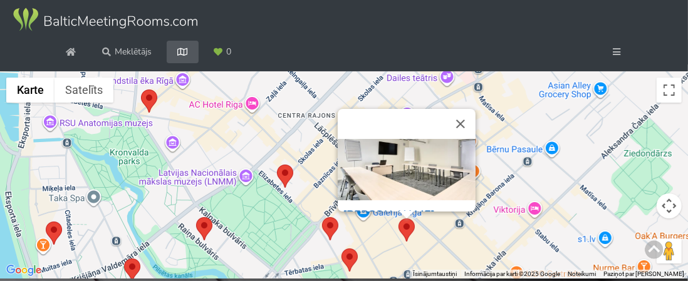
scroll to position [33, 0]
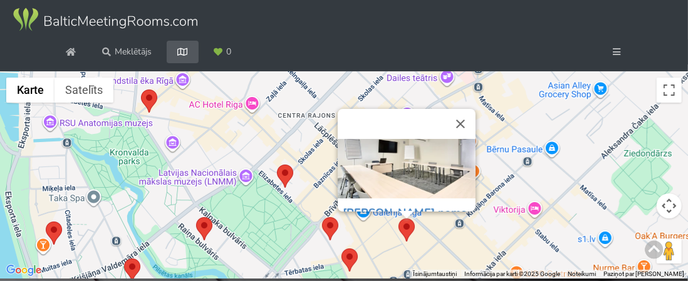
click at [377, 168] on img at bounding box center [407, 153] width 138 height 92
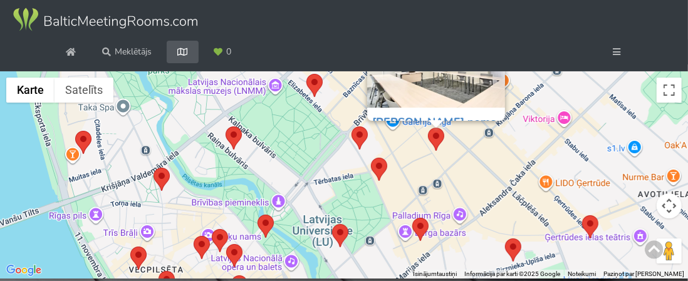
drag, startPoint x: 478, startPoint y: 256, endPoint x: 502, endPoint y: 157, distance: 101.4
click at [503, 157] on div "Radziņa nams Pasākumu telpas: 1 Telpu platība: 20 m 2 Maksimālā ietilpība: 24 p…" at bounding box center [344, 175] width 688 height 208
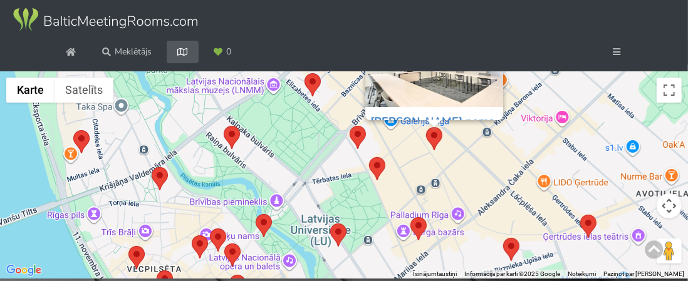
click at [411, 217] on area at bounding box center [411, 217] width 0 height 0
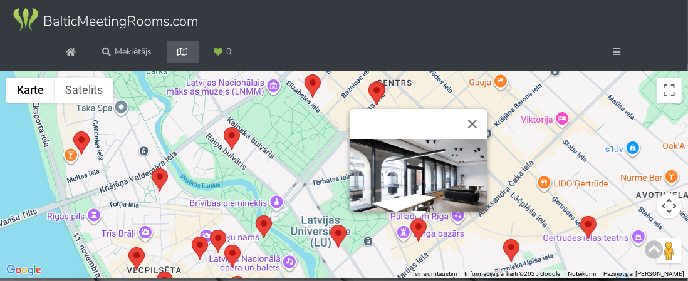
click at [503, 239] on area at bounding box center [503, 239] width 0 height 0
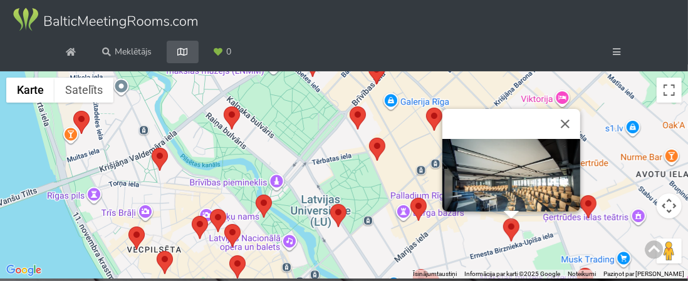
scroll to position [5, 0]
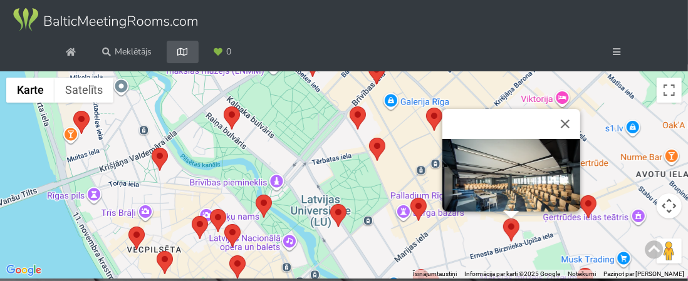
click at [492, 175] on img at bounding box center [512, 180] width 138 height 92
click at [571, 126] on button "Aizvērt" at bounding box center [565, 124] width 30 height 30
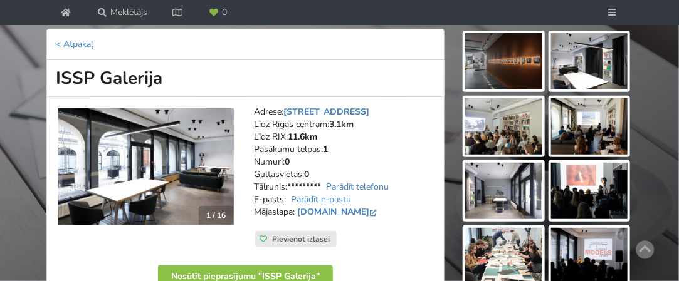
scroll to position [134, 0]
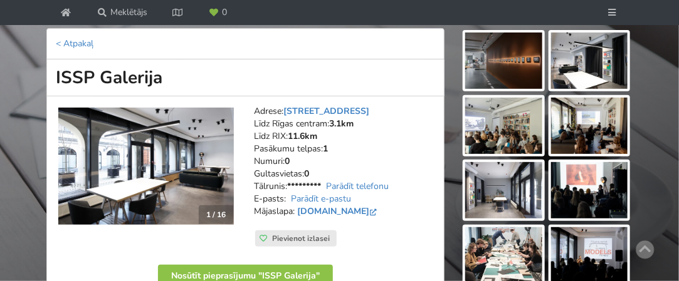
click at [153, 168] on img at bounding box center [145, 166] width 175 height 117
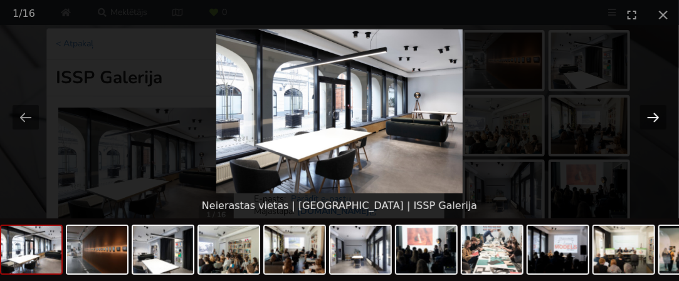
click at [659, 115] on button "Next slide" at bounding box center [653, 117] width 26 height 24
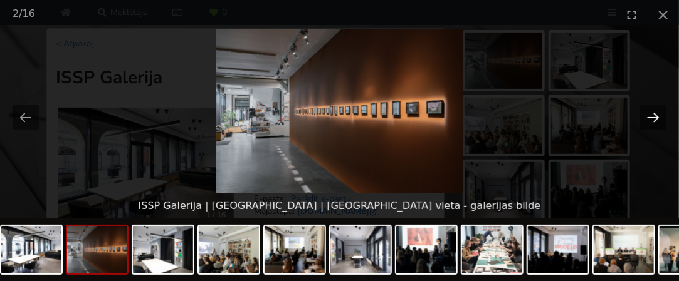
click at [659, 115] on button "Next slide" at bounding box center [653, 117] width 26 height 24
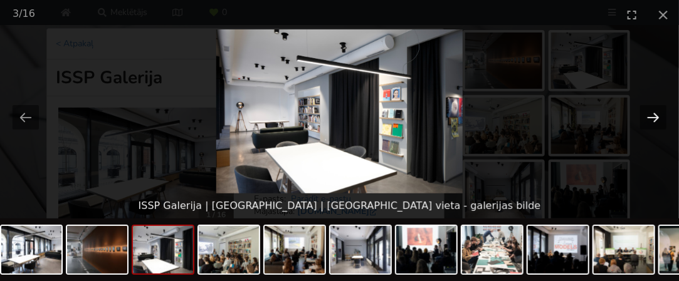
click at [659, 115] on button "Next slide" at bounding box center [653, 117] width 26 height 24
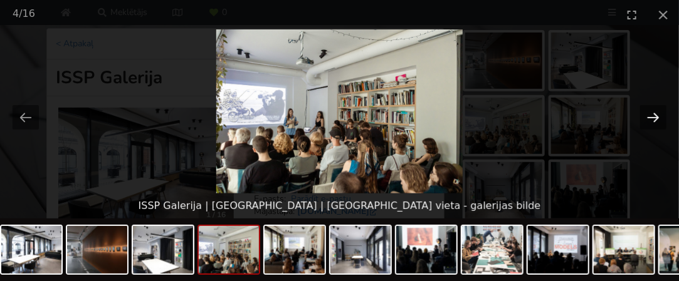
click at [659, 115] on button "Next slide" at bounding box center [653, 117] width 26 height 24
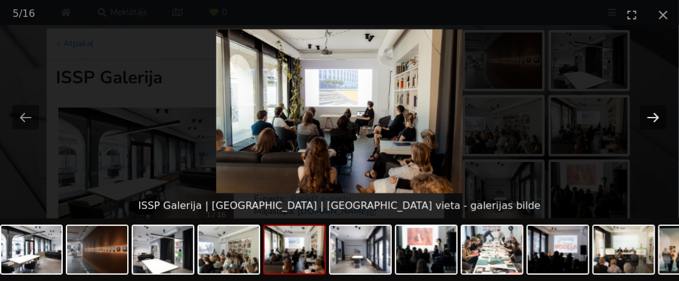
click at [659, 115] on button "Next slide" at bounding box center [653, 117] width 26 height 24
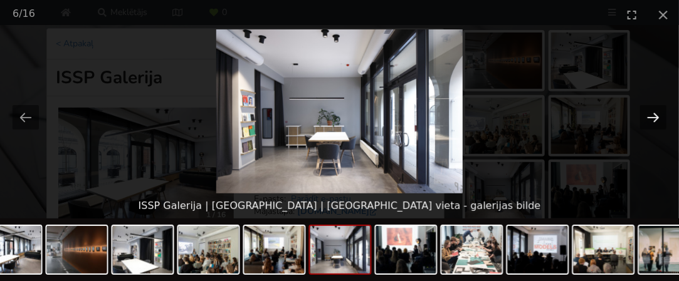
click at [659, 115] on button "Next slide" at bounding box center [653, 117] width 26 height 24
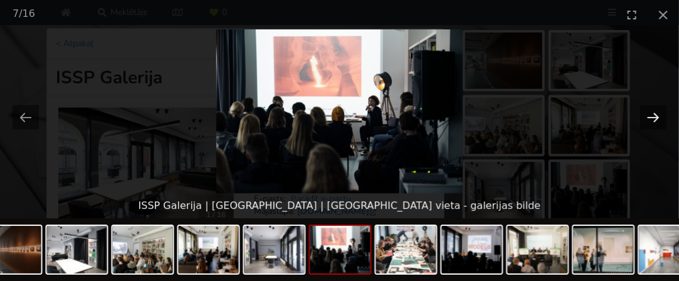
click at [659, 115] on button "Next slide" at bounding box center [653, 117] width 26 height 24
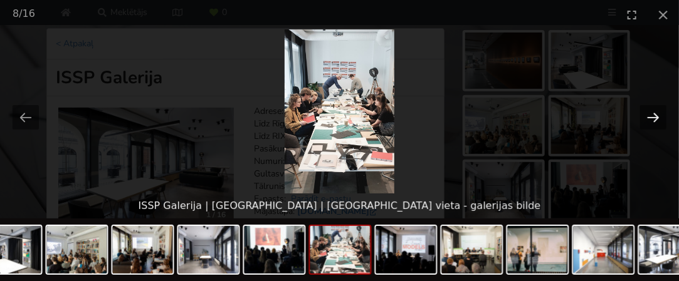
click at [659, 115] on button "Next slide" at bounding box center [653, 117] width 26 height 24
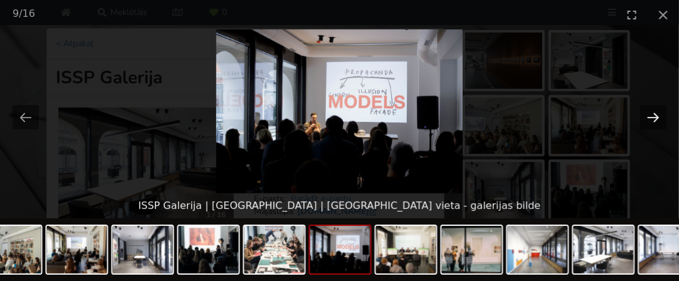
click at [659, 115] on button "Next slide" at bounding box center [653, 117] width 26 height 24
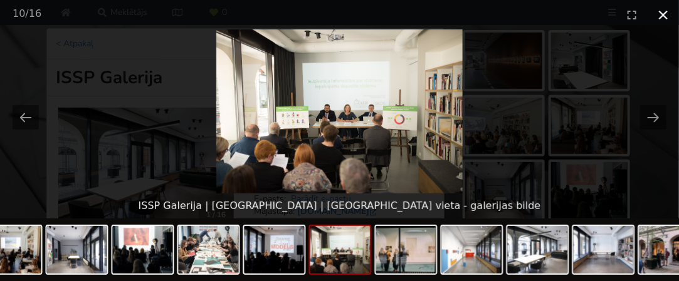
click at [667, 14] on button "Close gallery" at bounding box center [662, 14] width 31 height 29
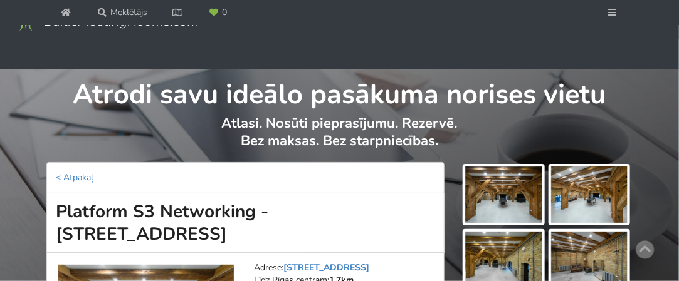
scroll to position [101, 0]
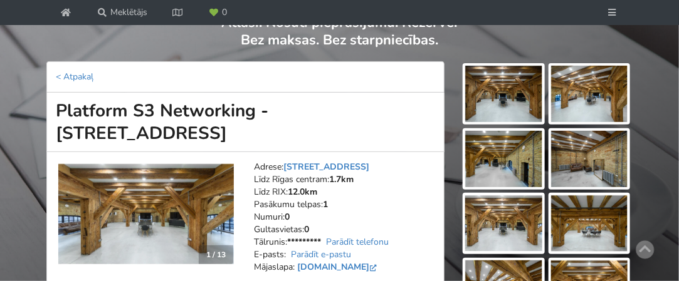
click at [154, 198] on img at bounding box center [145, 214] width 175 height 101
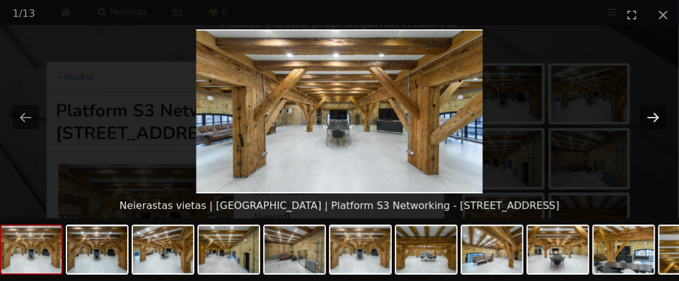
click at [653, 114] on button "Next slide" at bounding box center [653, 117] width 26 height 24
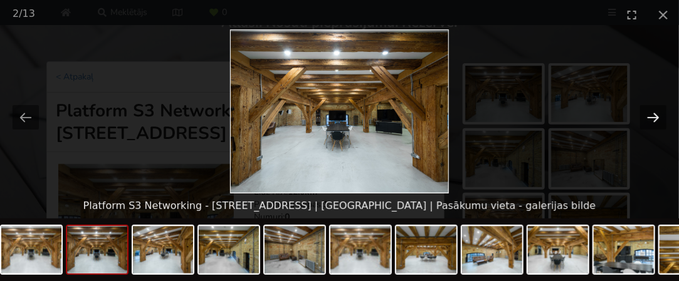
click at [653, 114] on button "Next slide" at bounding box center [653, 117] width 26 height 24
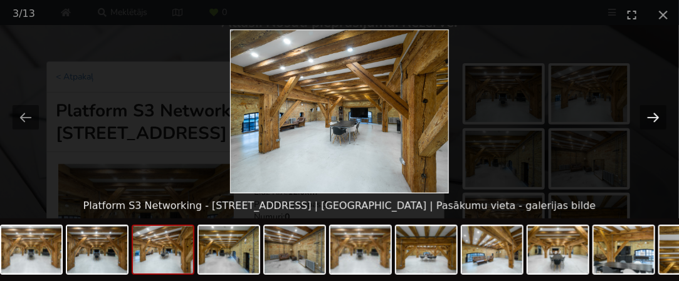
click at [653, 114] on button "Next slide" at bounding box center [653, 117] width 26 height 24
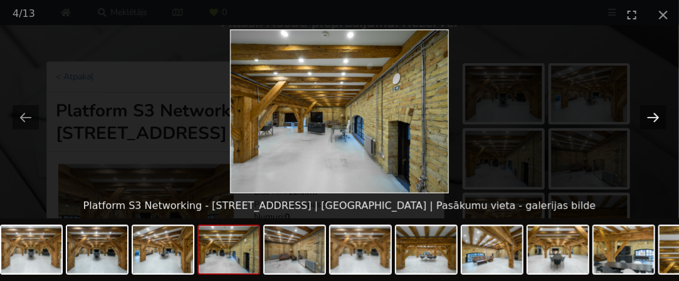
click at [653, 114] on button "Next slide" at bounding box center [653, 117] width 26 height 24
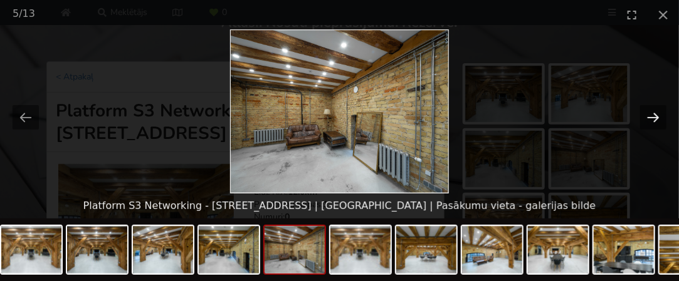
click at [653, 114] on button "Next slide" at bounding box center [653, 117] width 26 height 24
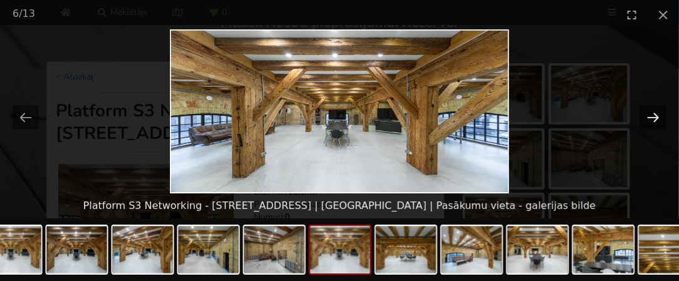
click at [653, 114] on button "Next slide" at bounding box center [653, 117] width 26 height 24
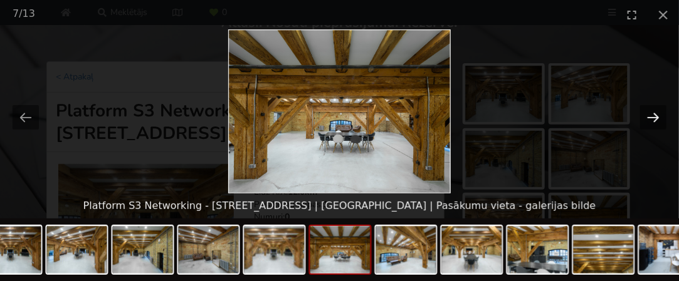
click at [653, 114] on button "Next slide" at bounding box center [653, 117] width 26 height 24
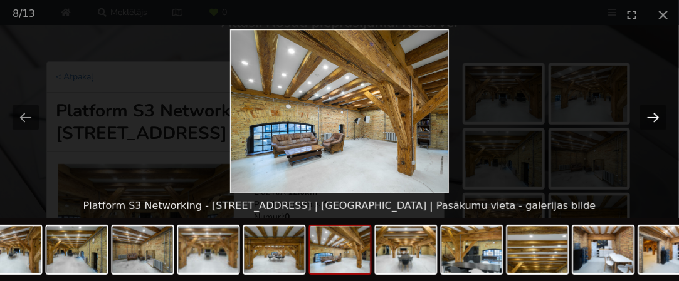
click at [653, 114] on button "Next slide" at bounding box center [653, 117] width 26 height 24
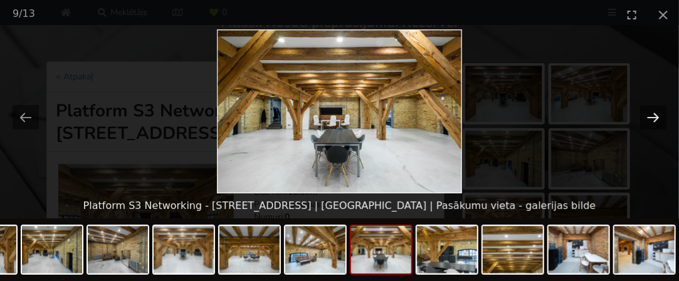
click at [653, 114] on button "Next slide" at bounding box center [653, 117] width 26 height 24
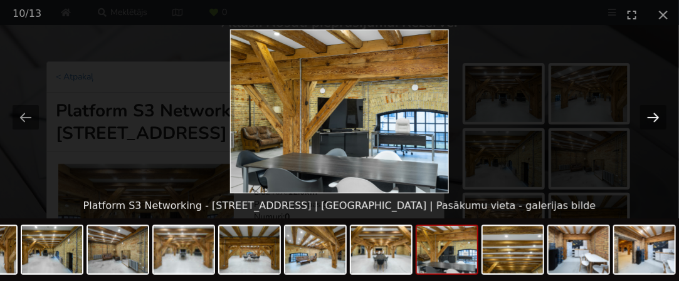
click at [653, 114] on button "Next slide" at bounding box center [653, 117] width 26 height 24
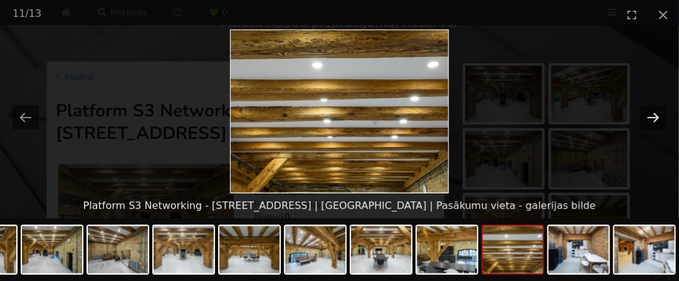
click at [653, 114] on button "Next slide" at bounding box center [653, 117] width 26 height 24
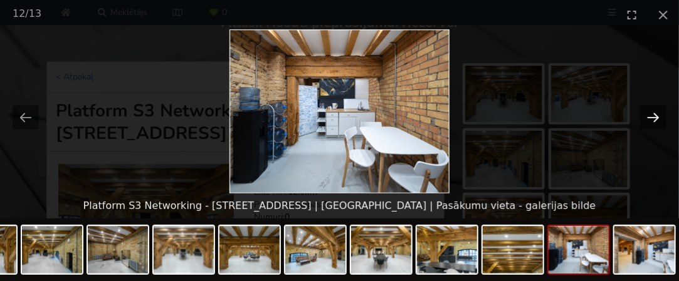
click at [653, 114] on button "Next slide" at bounding box center [653, 117] width 26 height 24
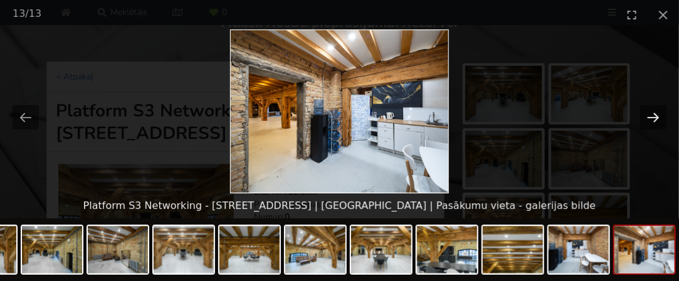
click at [653, 114] on button "Next slide" at bounding box center [653, 117] width 26 height 24
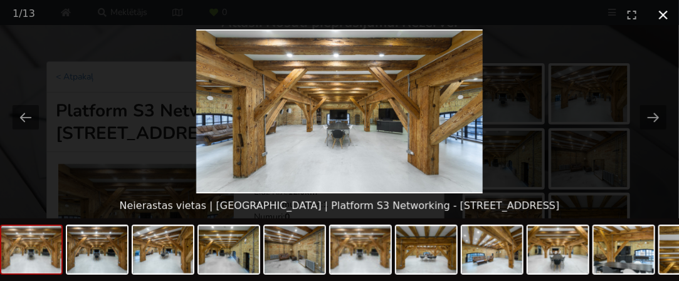
click at [667, 16] on button "Close gallery" at bounding box center [662, 14] width 31 height 29
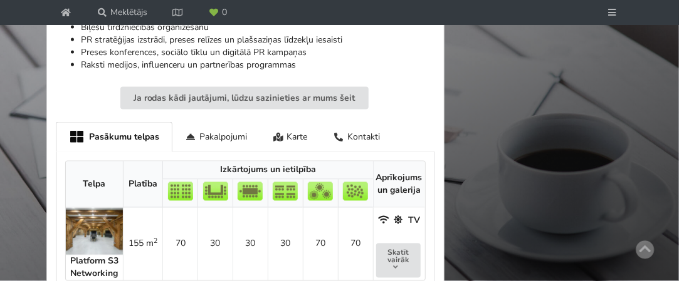
scroll to position [730, 0]
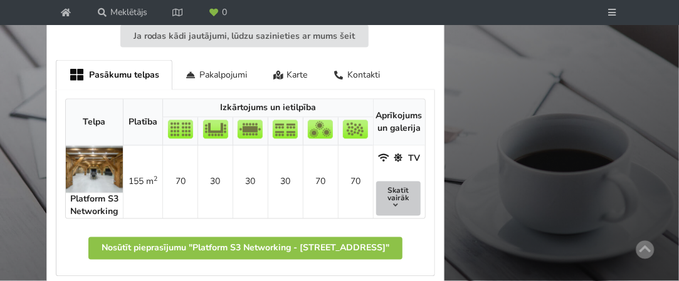
click at [397, 202] on icon at bounding box center [395, 206] width 9 height 8
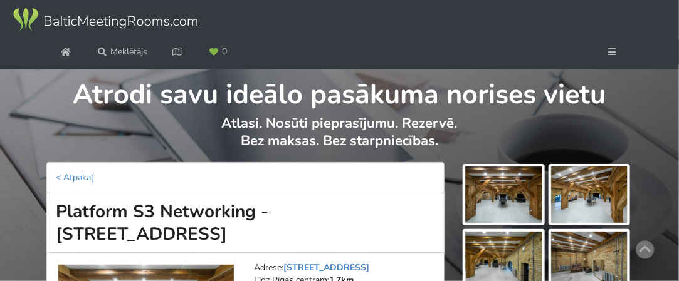
scroll to position [51, 0]
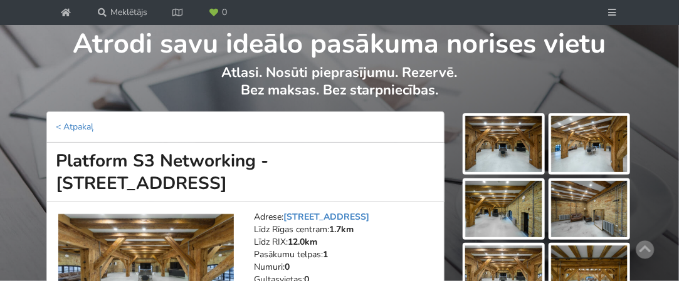
click at [318, 155] on h1 "Platform S3 Networking - [STREET_ADDRESS]" at bounding box center [245, 173] width 398 height 60
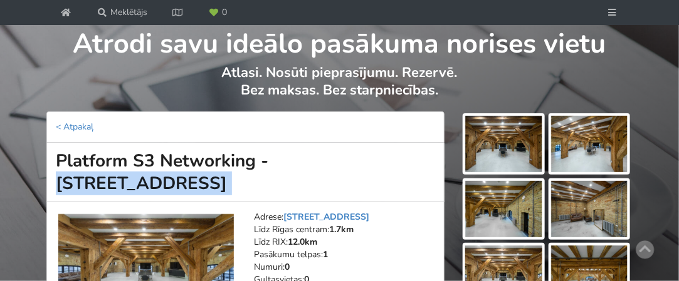
click at [318, 155] on h1 "Platform S3 Networking - [STREET_ADDRESS]" at bounding box center [245, 173] width 398 height 60
click at [278, 163] on h1 "Platform S3 Networking - [STREET_ADDRESS]" at bounding box center [245, 173] width 398 height 60
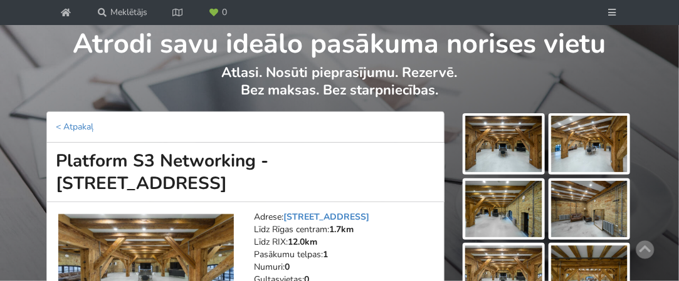
drag, startPoint x: 279, startPoint y: 155, endPoint x: 262, endPoint y: 165, distance: 20.0
click at [262, 165] on h1 "Platform S3 Networking - [STREET_ADDRESS]" at bounding box center [245, 173] width 398 height 60
click at [270, 163] on h1 "Platform S3 Networking - [STREET_ADDRESS]" at bounding box center [245, 173] width 398 height 60
drag, startPoint x: 270, startPoint y: 163, endPoint x: 386, endPoint y: 151, distance: 116.6
click at [386, 151] on h1 "Platform S3 Networking - [STREET_ADDRESS]" at bounding box center [245, 173] width 398 height 60
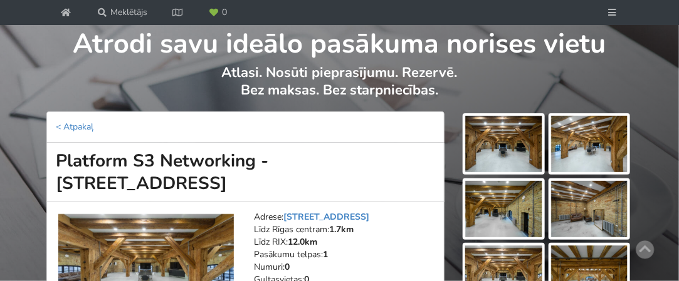
copy h1 "Spīķeru iela 3"
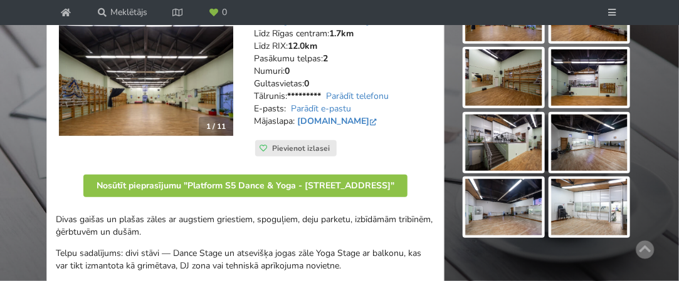
scroll to position [249, 0]
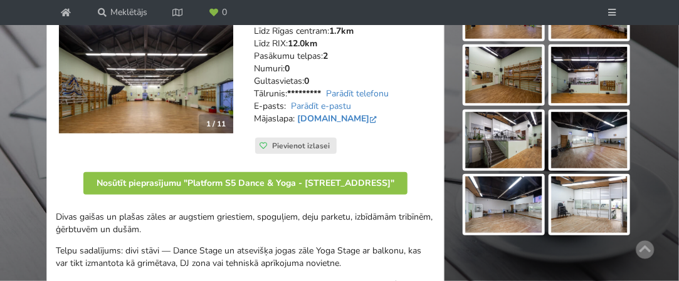
click at [138, 81] on img at bounding box center [145, 74] width 175 height 119
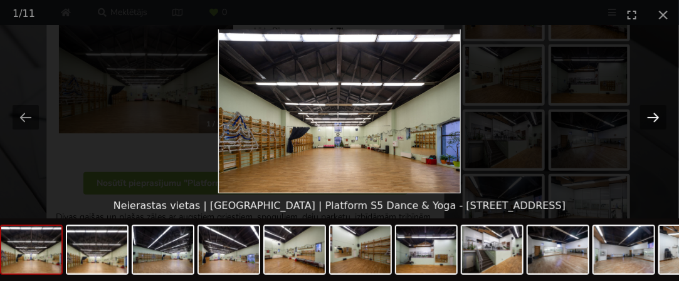
click at [656, 112] on button "Next slide" at bounding box center [653, 117] width 26 height 24
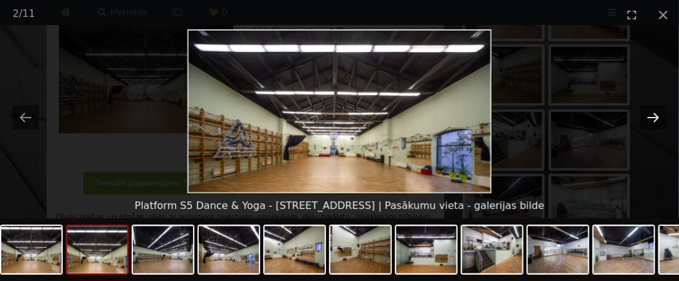
click at [656, 112] on button "Next slide" at bounding box center [653, 117] width 26 height 24
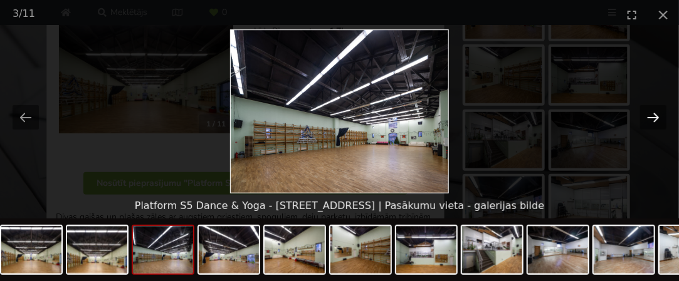
click at [656, 112] on button "Next slide" at bounding box center [653, 117] width 26 height 24
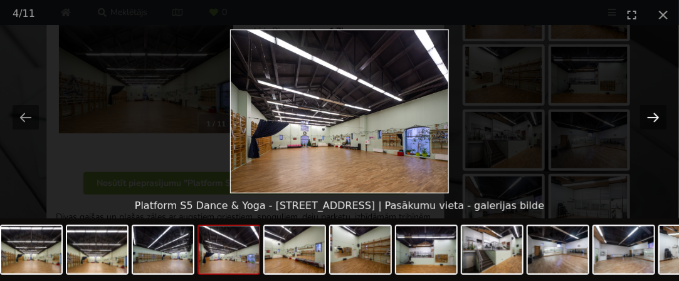
click at [656, 112] on button "Next slide" at bounding box center [653, 117] width 26 height 24
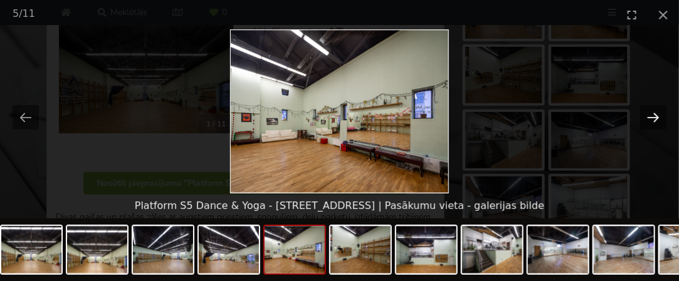
click at [656, 112] on button "Next slide" at bounding box center [653, 117] width 26 height 24
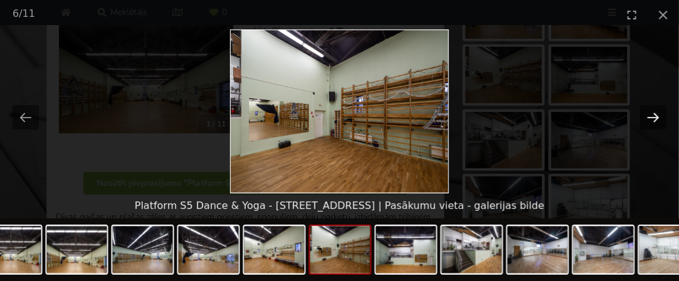
click at [656, 112] on button "Next slide" at bounding box center [653, 117] width 26 height 24
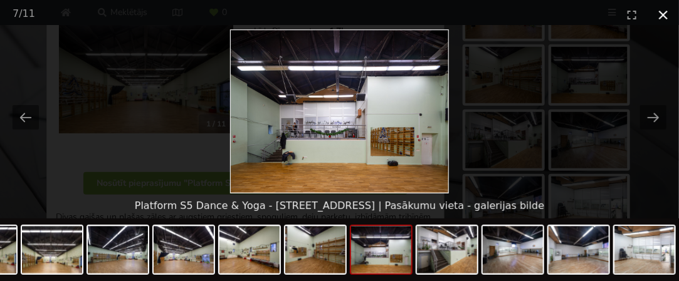
click at [664, 12] on button "Close gallery" at bounding box center [662, 14] width 31 height 29
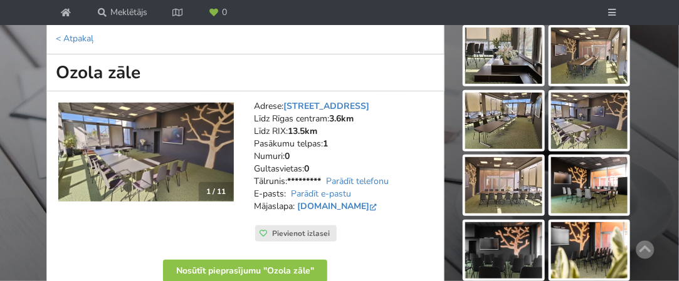
scroll to position [140, 0]
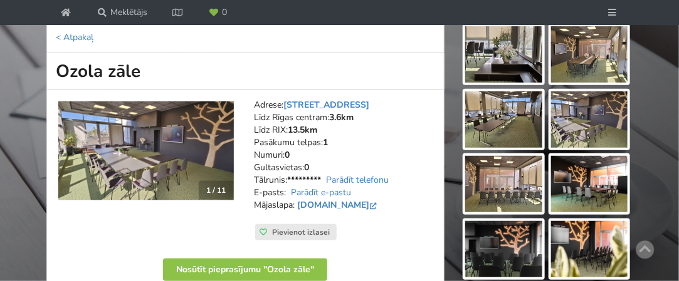
click at [185, 159] on img at bounding box center [145, 151] width 175 height 99
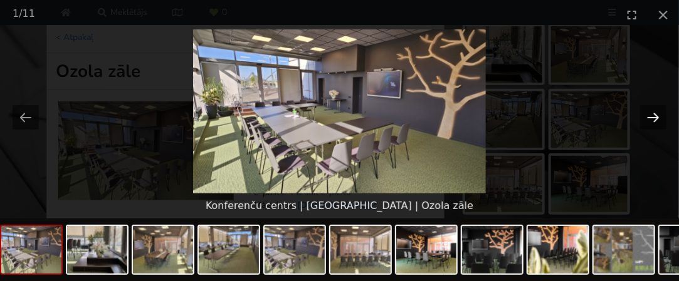
click at [660, 115] on button "Next slide" at bounding box center [653, 117] width 26 height 24
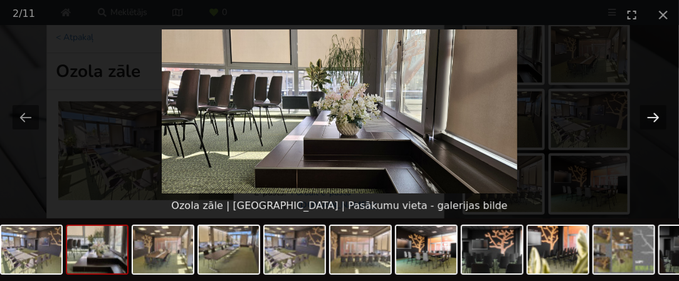
click at [660, 115] on button "Next slide" at bounding box center [653, 117] width 26 height 24
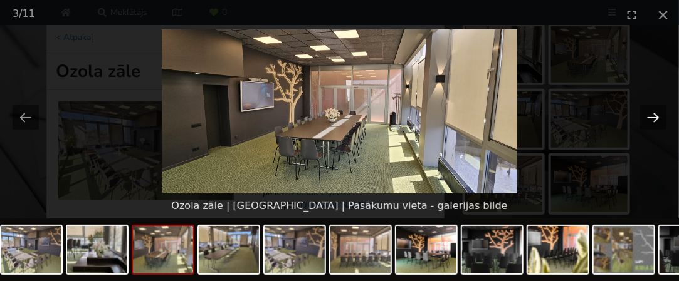
click at [660, 115] on button "Next slide" at bounding box center [653, 117] width 26 height 24
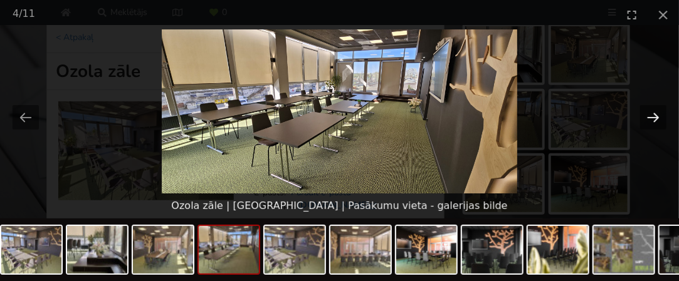
click at [660, 115] on button "Next slide" at bounding box center [653, 117] width 26 height 24
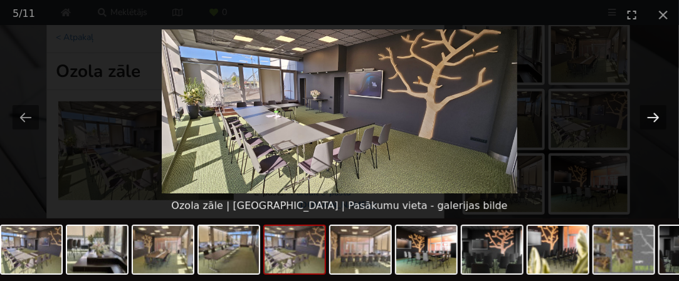
click at [660, 115] on button "Next slide" at bounding box center [653, 117] width 26 height 24
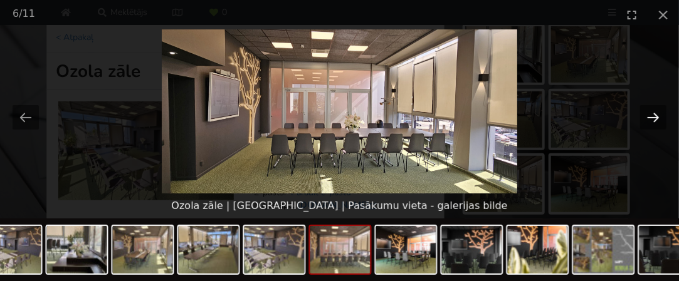
click at [660, 115] on button "Next slide" at bounding box center [653, 117] width 26 height 24
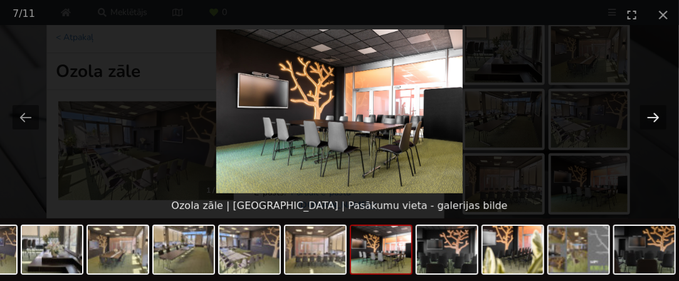
click at [660, 115] on button "Next slide" at bounding box center [653, 117] width 26 height 24
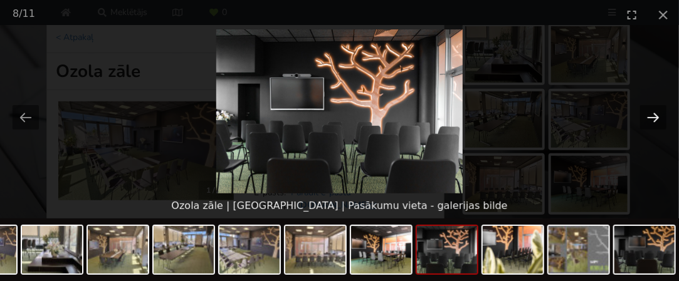
click at [660, 115] on button "Next slide" at bounding box center [653, 117] width 26 height 24
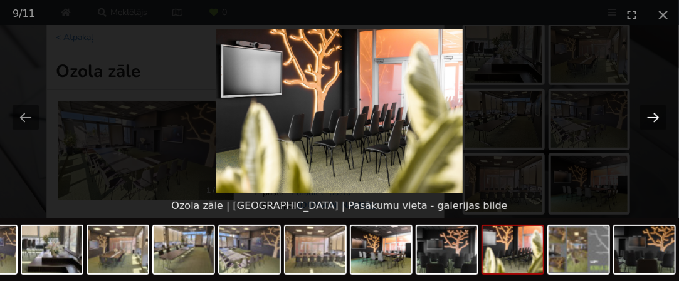
click at [660, 115] on button "Next slide" at bounding box center [653, 117] width 26 height 24
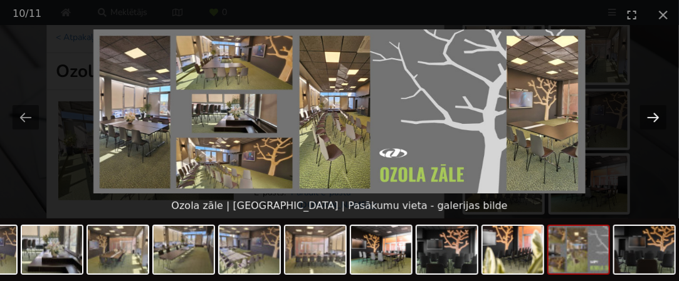
click at [660, 115] on button "Next slide" at bounding box center [653, 117] width 26 height 24
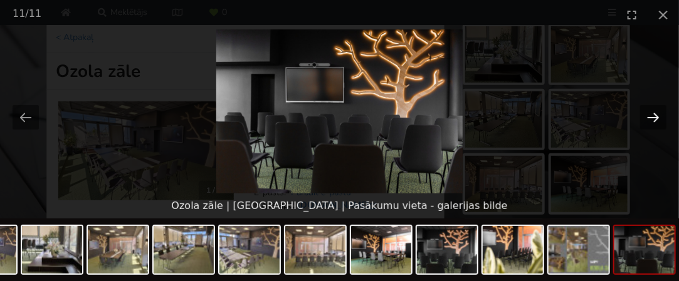
click at [660, 115] on button "Next slide" at bounding box center [653, 117] width 26 height 24
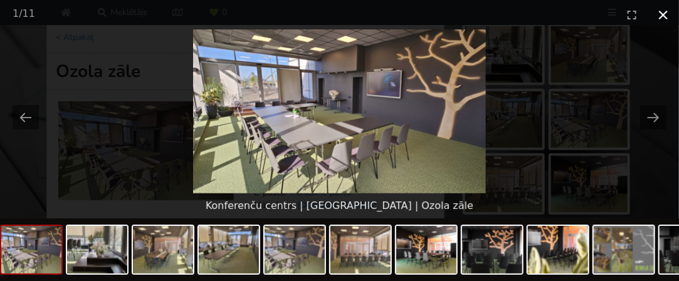
click at [661, 13] on button "Close gallery" at bounding box center [662, 14] width 31 height 29
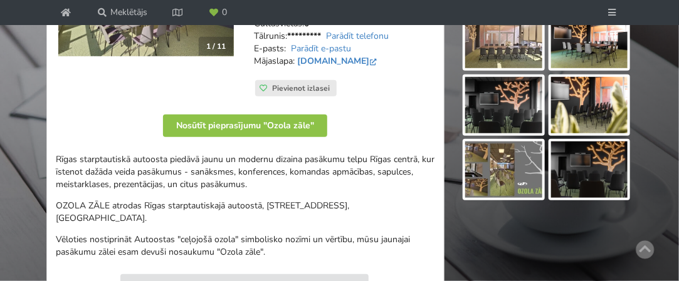
scroll to position [285, 0]
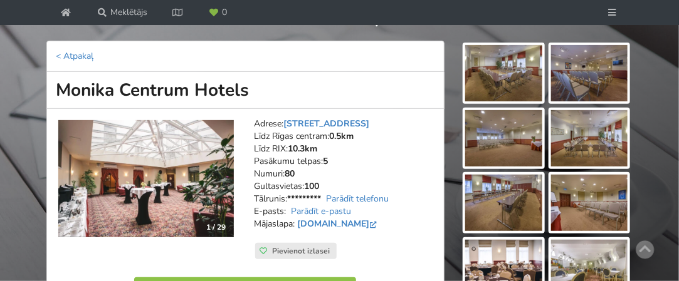
scroll to position [128, 0]
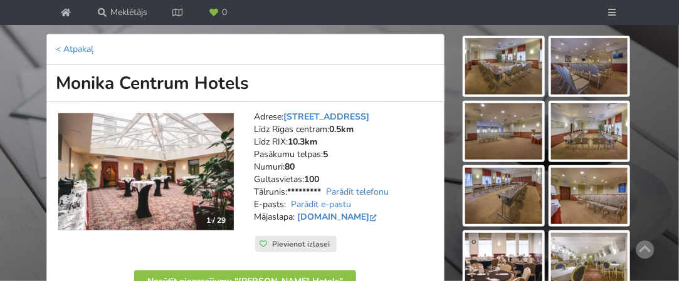
click at [180, 180] on img at bounding box center [145, 171] width 175 height 117
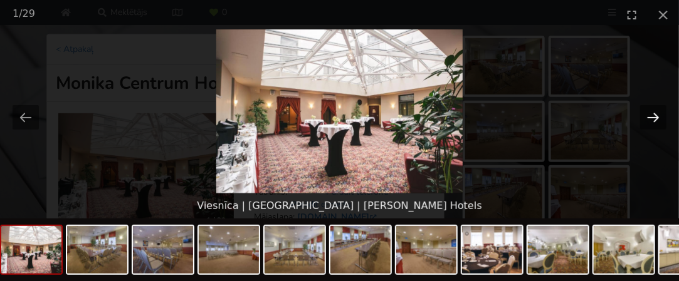
click at [658, 113] on button "Next slide" at bounding box center [653, 117] width 26 height 24
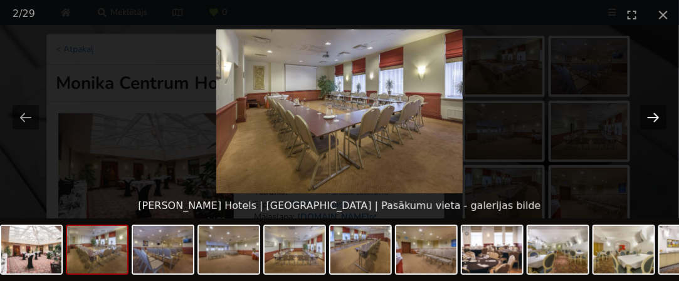
click at [658, 113] on button "Next slide" at bounding box center [653, 117] width 26 height 24
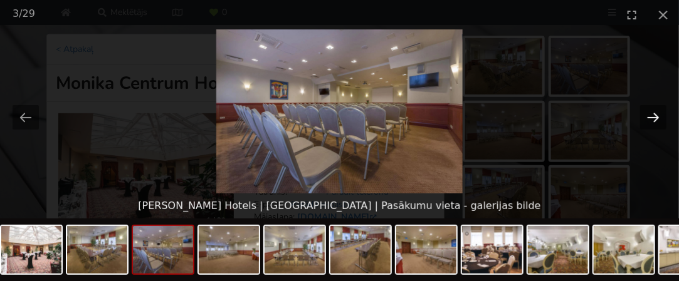
click at [658, 113] on button "Next slide" at bounding box center [653, 117] width 26 height 24
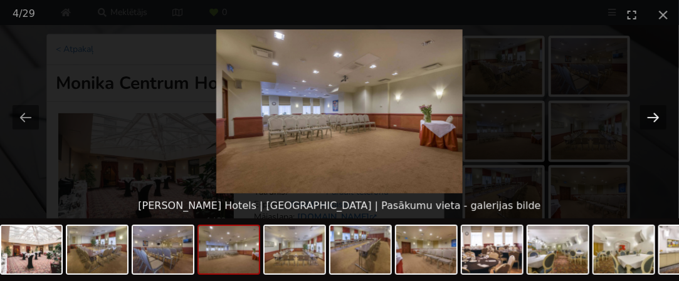
click at [658, 113] on button "Next slide" at bounding box center [653, 117] width 26 height 24
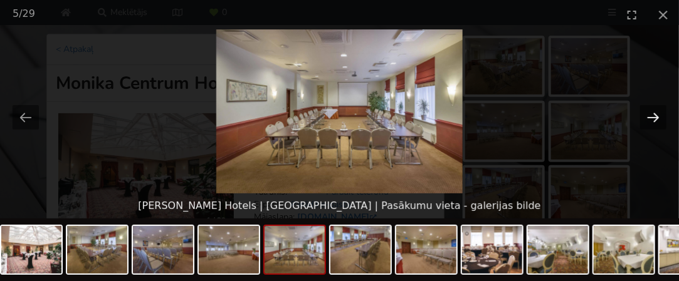
click at [658, 113] on button "Next slide" at bounding box center [653, 117] width 26 height 24
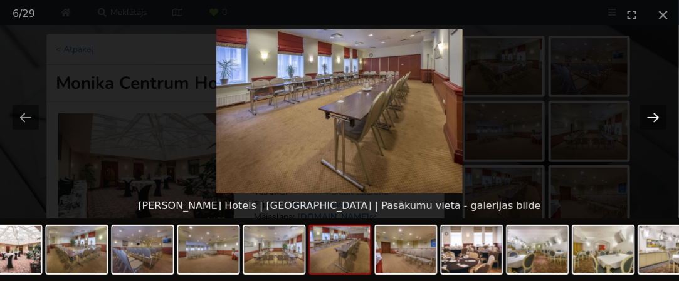
click at [658, 113] on button "Next slide" at bounding box center [653, 117] width 26 height 24
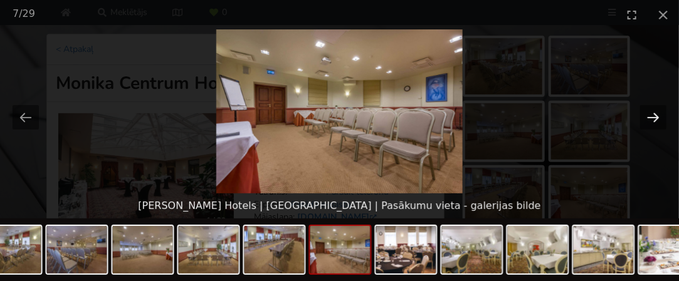
click at [658, 113] on button "Next slide" at bounding box center [653, 117] width 26 height 24
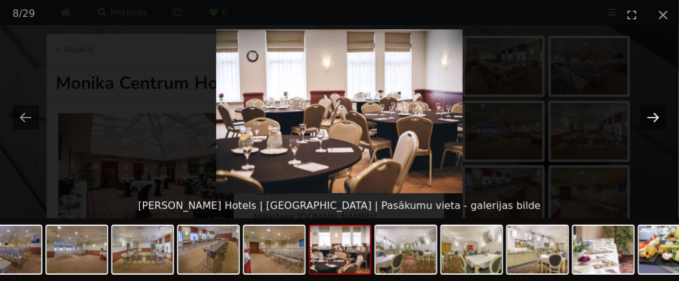
click at [658, 113] on button "Next slide" at bounding box center [653, 117] width 26 height 24
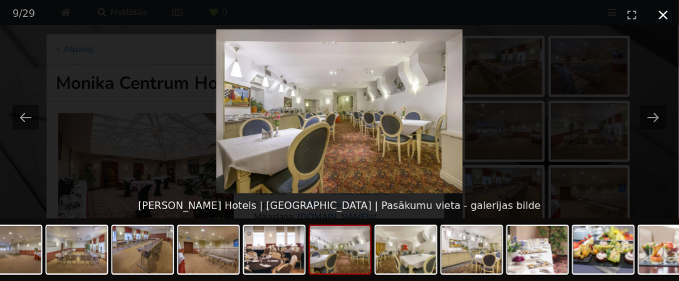
click at [664, 16] on button "Close gallery" at bounding box center [662, 14] width 31 height 29
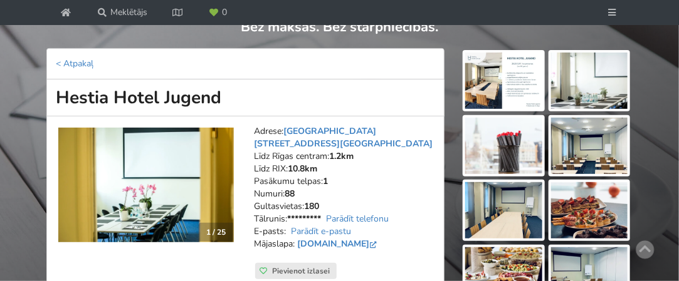
scroll to position [114, 0]
click at [161, 195] on img at bounding box center [145, 185] width 175 height 114
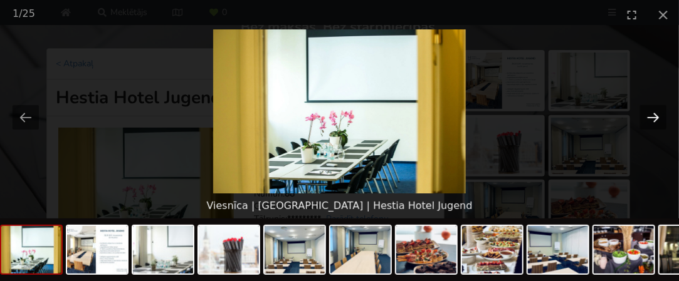
click at [654, 117] on button "Next slide" at bounding box center [653, 117] width 26 height 24
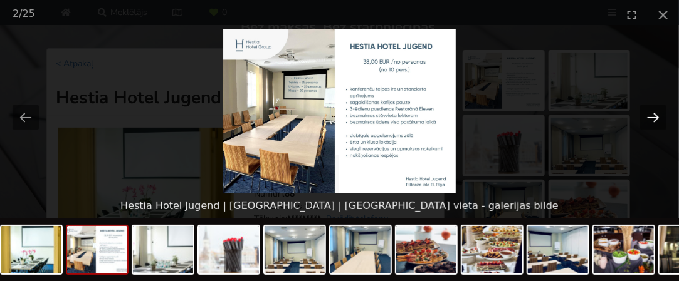
click at [654, 117] on button "Next slide" at bounding box center [653, 117] width 26 height 24
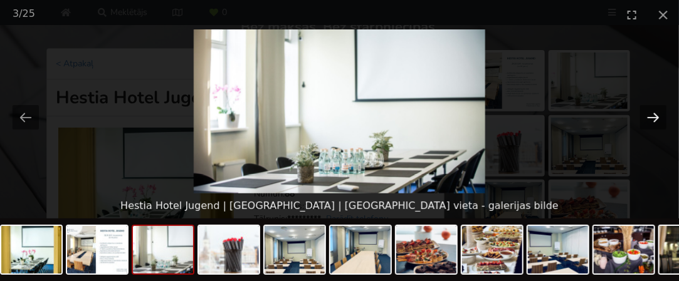
click at [654, 117] on button "Next slide" at bounding box center [653, 117] width 26 height 24
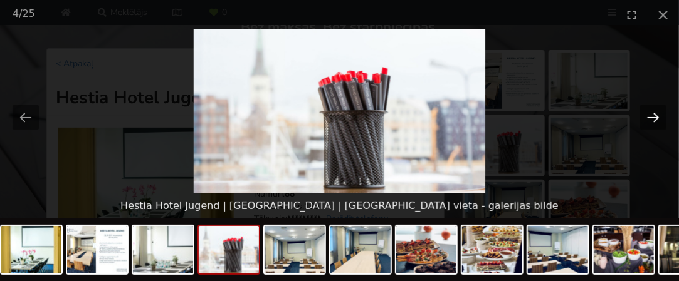
click at [654, 117] on button "Next slide" at bounding box center [653, 117] width 26 height 24
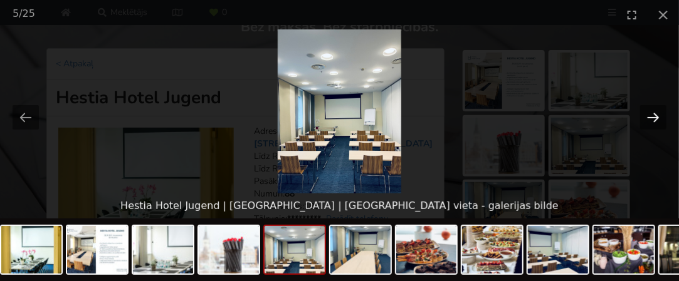
click at [654, 117] on button "Next slide" at bounding box center [653, 117] width 26 height 24
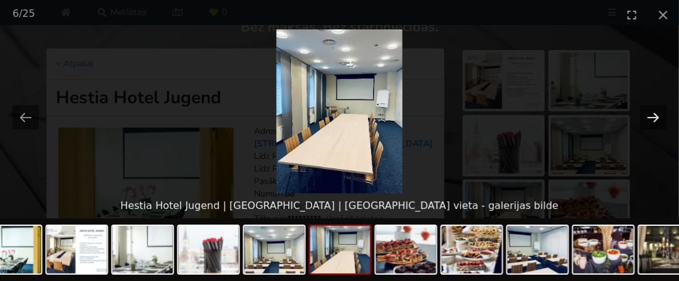
click at [654, 117] on button "Next slide" at bounding box center [653, 117] width 26 height 24
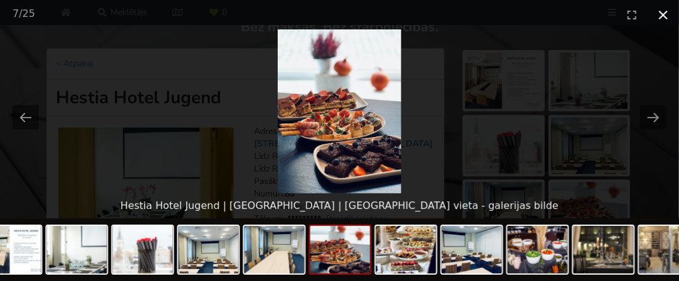
click at [664, 18] on button "Close gallery" at bounding box center [662, 14] width 31 height 29
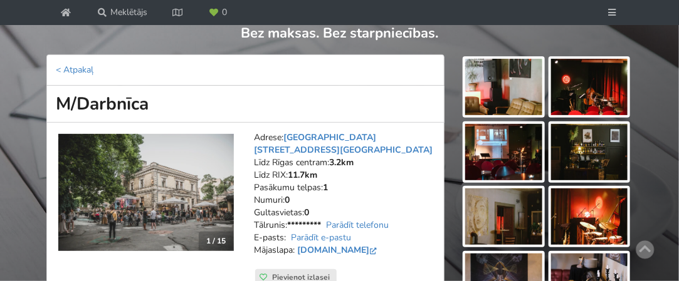
scroll to position [109, 0]
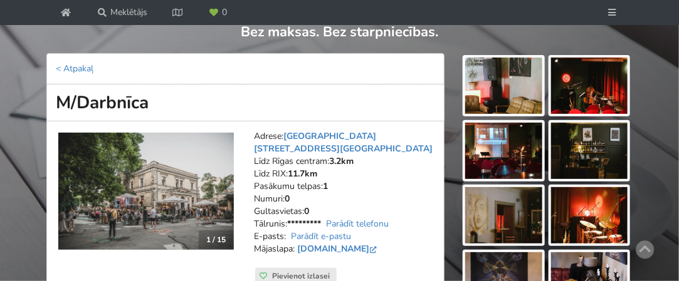
click at [121, 167] on img at bounding box center [145, 191] width 175 height 117
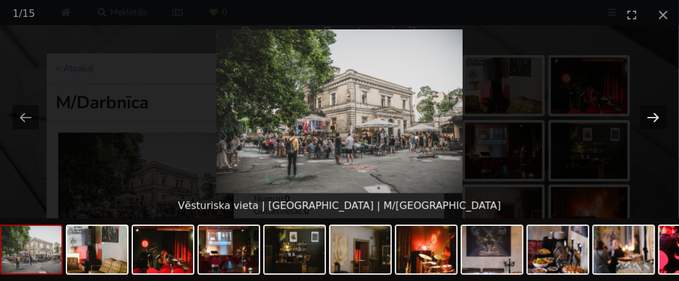
click at [647, 115] on button "Next slide" at bounding box center [653, 117] width 26 height 24
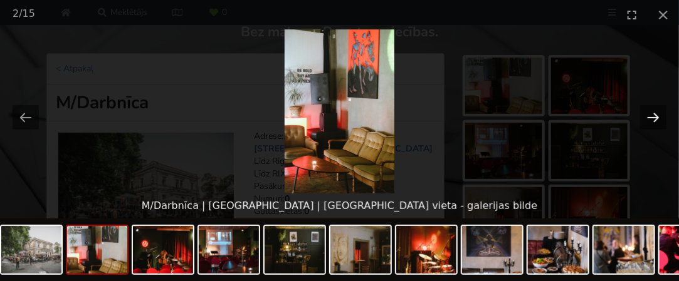
click at [647, 115] on button "Next slide" at bounding box center [653, 117] width 26 height 24
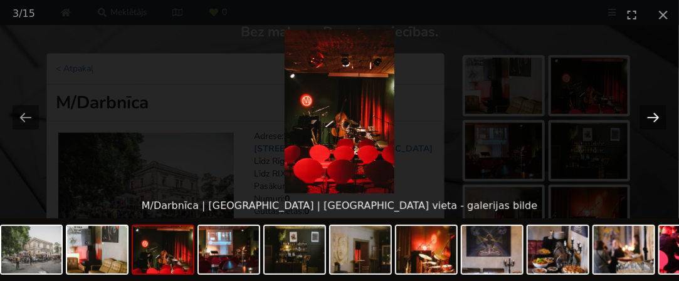
click at [647, 115] on button "Next slide" at bounding box center [653, 117] width 26 height 24
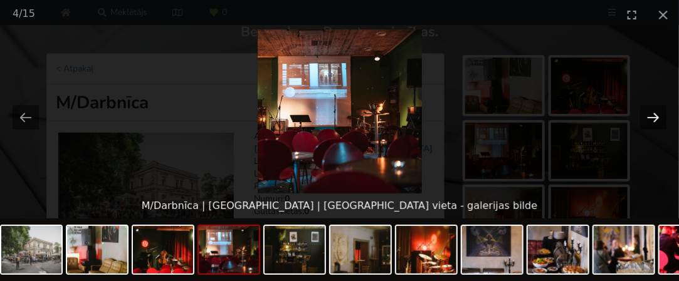
click at [647, 115] on button "Next slide" at bounding box center [653, 117] width 26 height 24
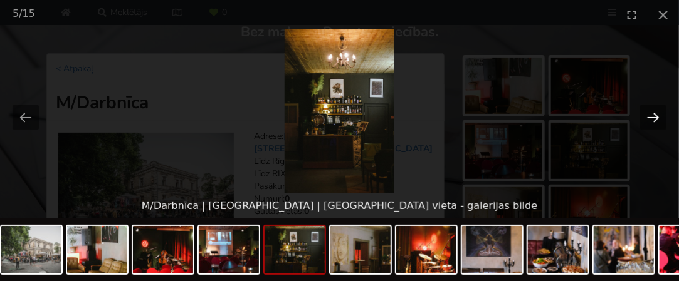
click at [647, 115] on button "Next slide" at bounding box center [653, 117] width 26 height 24
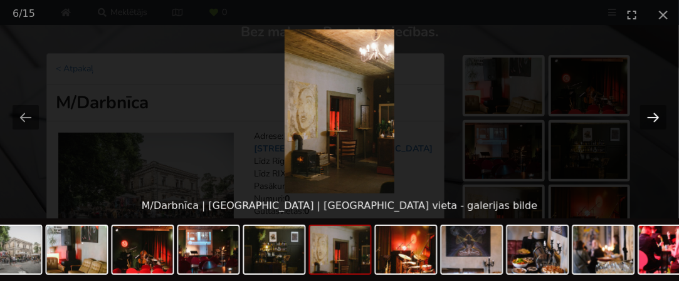
click at [647, 115] on button "Next slide" at bounding box center [653, 117] width 26 height 24
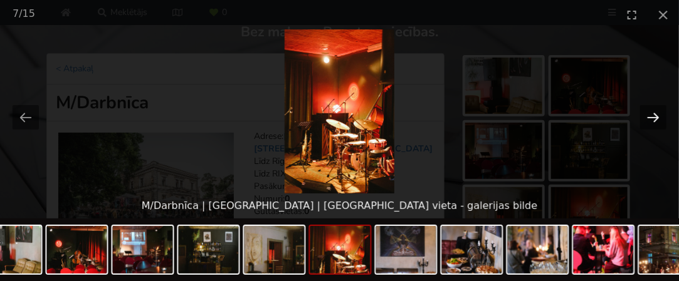
click at [647, 115] on button "Next slide" at bounding box center [653, 117] width 26 height 24
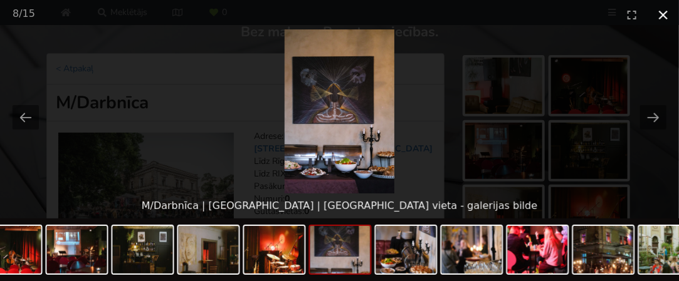
click at [664, 18] on button "Close gallery" at bounding box center [662, 14] width 31 height 29
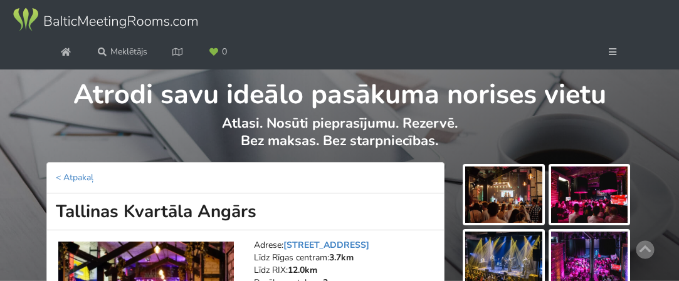
scroll to position [147, 0]
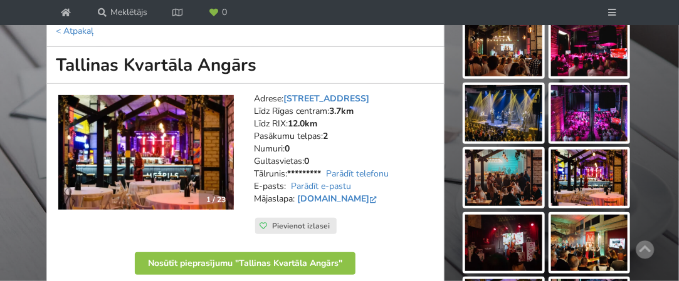
click at [172, 130] on img at bounding box center [145, 152] width 175 height 115
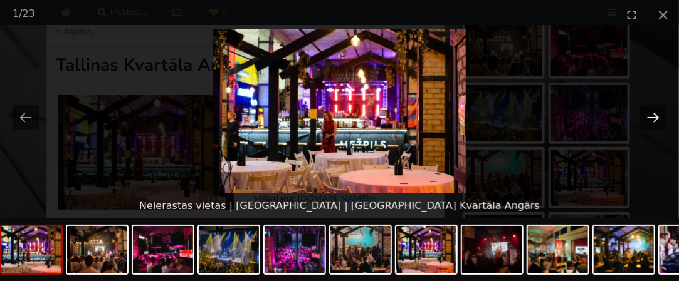
click at [655, 118] on button "Next slide" at bounding box center [653, 117] width 26 height 24
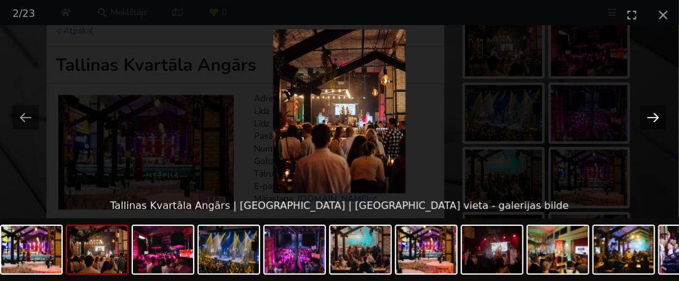
click at [655, 118] on button "Next slide" at bounding box center [653, 117] width 26 height 24
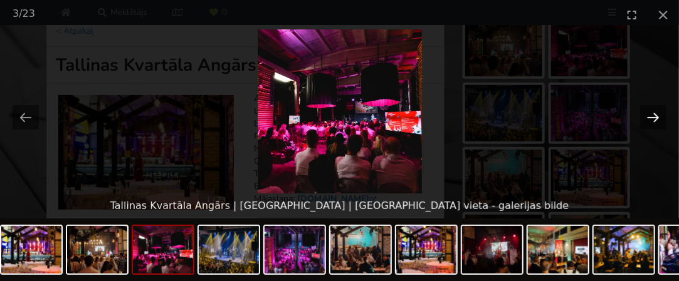
click at [655, 118] on button "Next slide" at bounding box center [653, 117] width 26 height 24
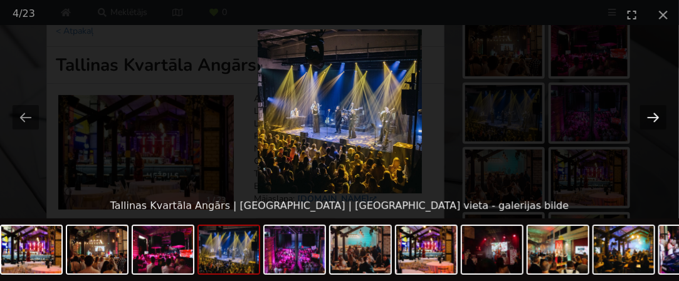
click at [655, 118] on button "Next slide" at bounding box center [653, 117] width 26 height 24
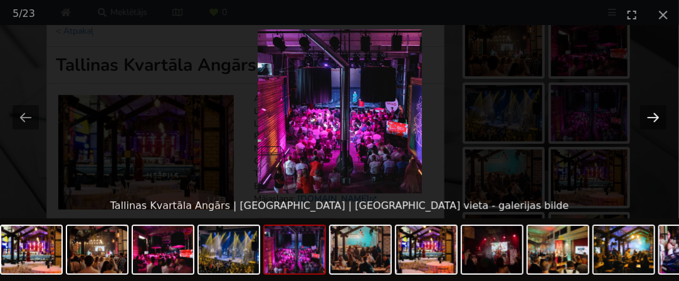
click at [655, 118] on button "Next slide" at bounding box center [653, 117] width 26 height 24
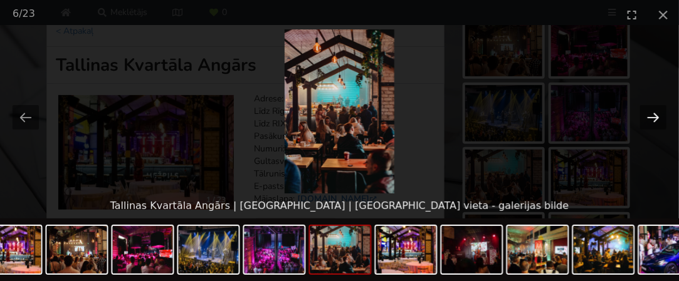
click at [655, 118] on button "Next slide" at bounding box center [653, 117] width 26 height 24
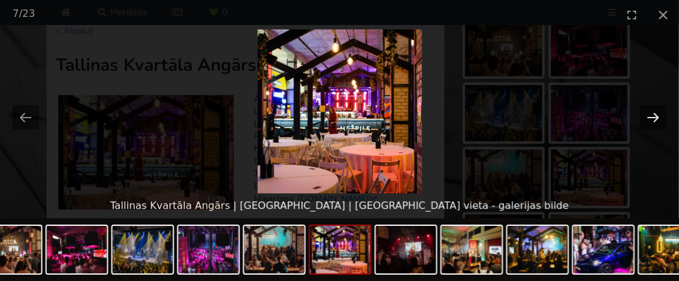
click at [655, 118] on button "Next slide" at bounding box center [653, 117] width 26 height 24
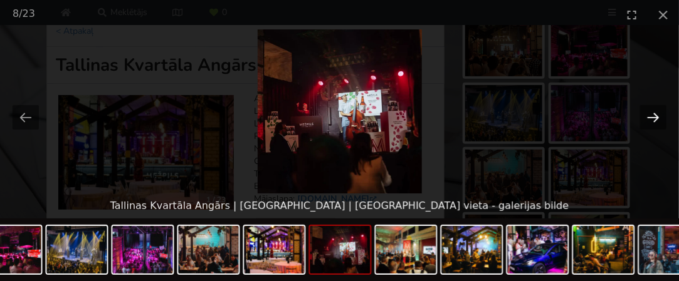
click at [655, 118] on button "Next slide" at bounding box center [653, 117] width 26 height 24
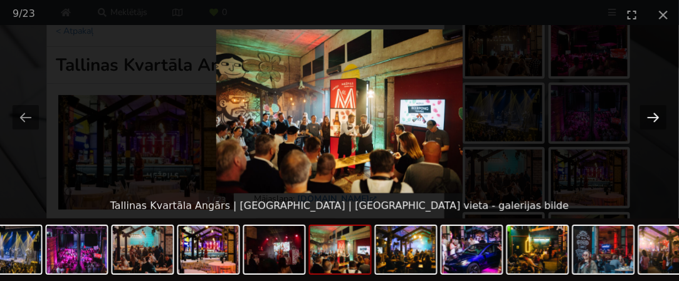
click at [655, 118] on button "Next slide" at bounding box center [653, 117] width 26 height 24
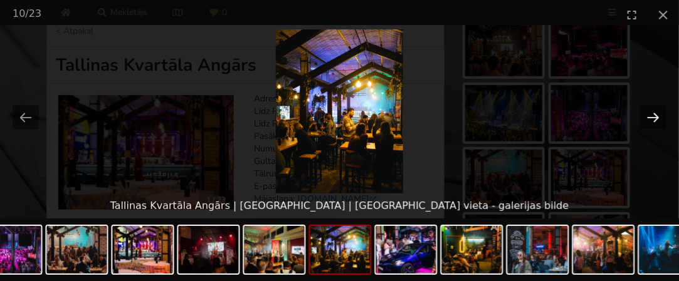
click at [655, 118] on button "Next slide" at bounding box center [653, 117] width 26 height 24
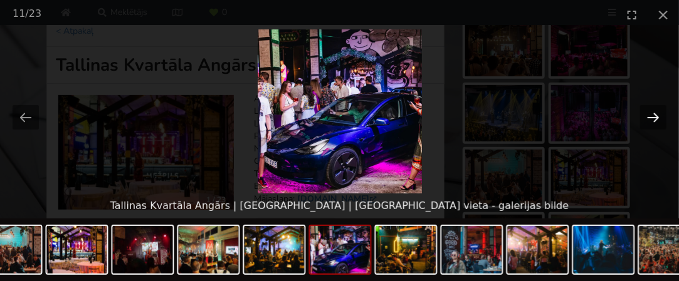
click at [655, 118] on button "Next slide" at bounding box center [653, 117] width 26 height 24
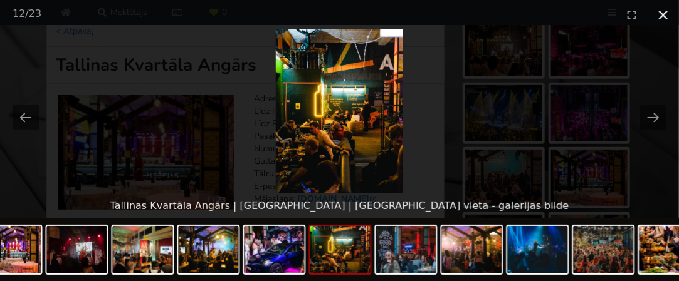
click at [661, 16] on button "Close gallery" at bounding box center [662, 14] width 31 height 29
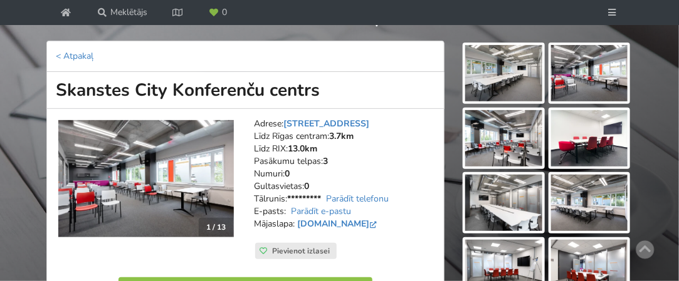
scroll to position [122, 0]
click at [176, 183] on img at bounding box center [145, 178] width 175 height 117
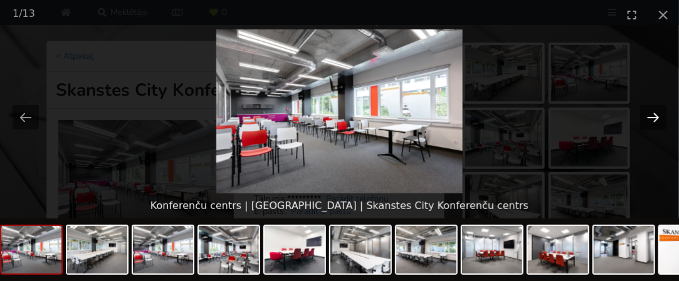
click at [652, 117] on button "Next slide" at bounding box center [653, 117] width 26 height 24
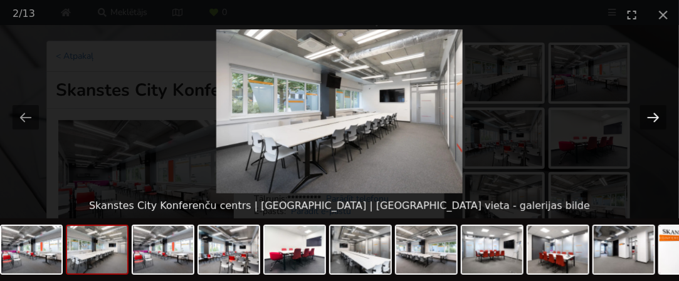
click at [652, 117] on button "Next slide" at bounding box center [653, 117] width 26 height 24
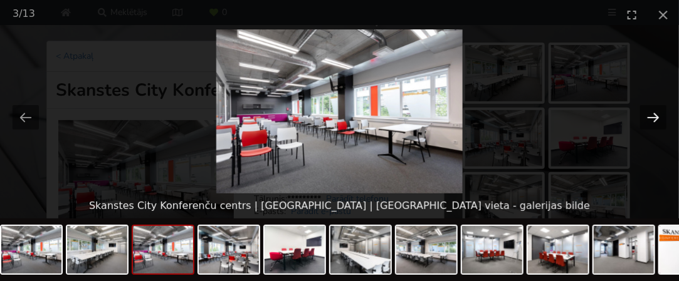
click at [652, 117] on button "Next slide" at bounding box center [653, 117] width 26 height 24
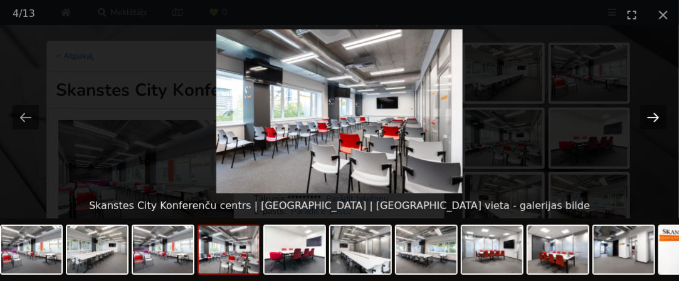
click at [652, 117] on button "Next slide" at bounding box center [653, 117] width 26 height 24
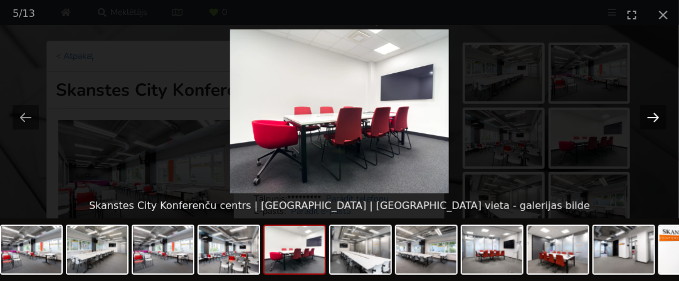
click at [652, 117] on button "Next slide" at bounding box center [653, 117] width 26 height 24
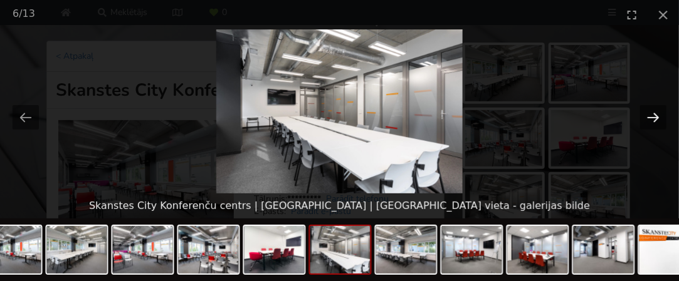
click at [652, 117] on button "Next slide" at bounding box center [653, 117] width 26 height 24
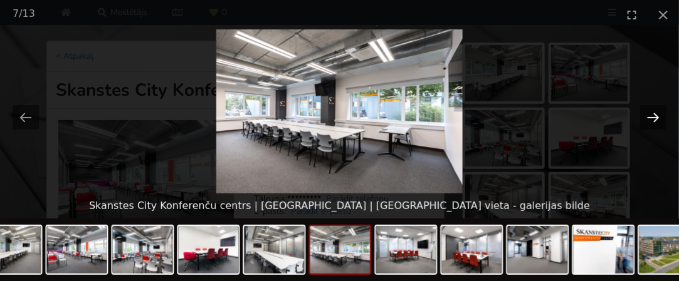
click at [652, 117] on button "Next slide" at bounding box center [653, 117] width 26 height 24
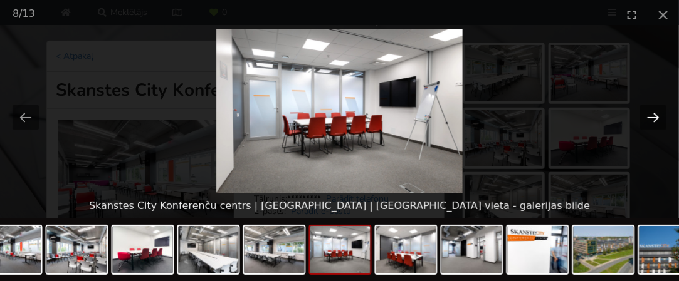
click at [652, 117] on button "Next slide" at bounding box center [653, 117] width 26 height 24
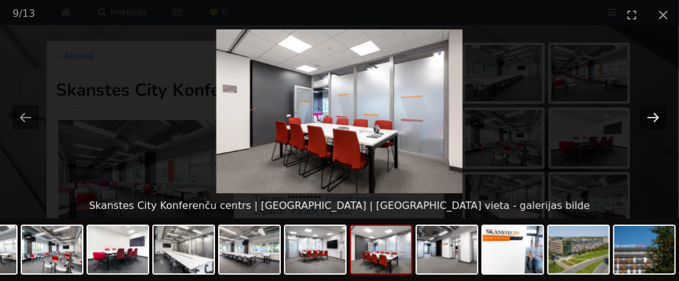
click at [652, 117] on button "Next slide" at bounding box center [653, 117] width 26 height 24
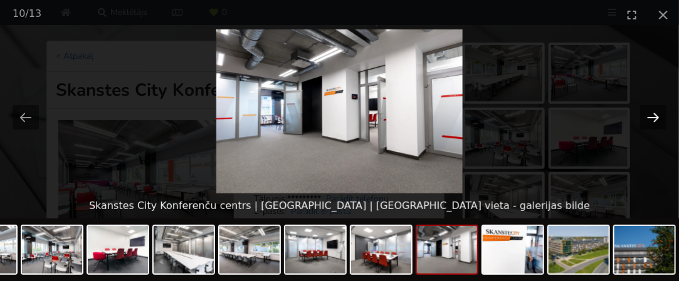
click at [652, 117] on button "Next slide" at bounding box center [653, 117] width 26 height 24
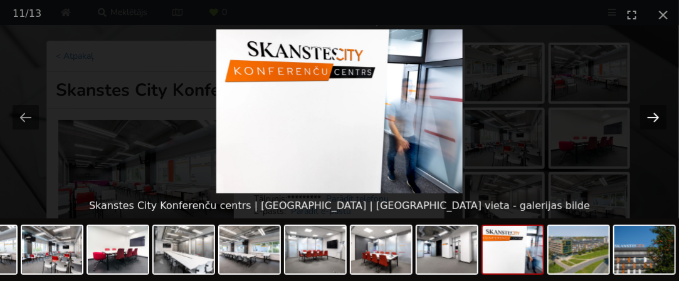
click at [652, 117] on button "Next slide" at bounding box center [653, 117] width 26 height 24
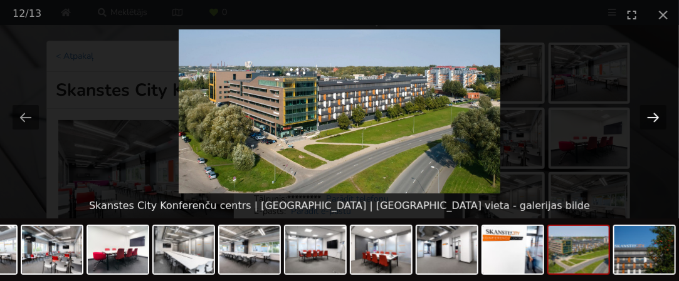
click at [652, 117] on button "Next slide" at bounding box center [653, 117] width 26 height 24
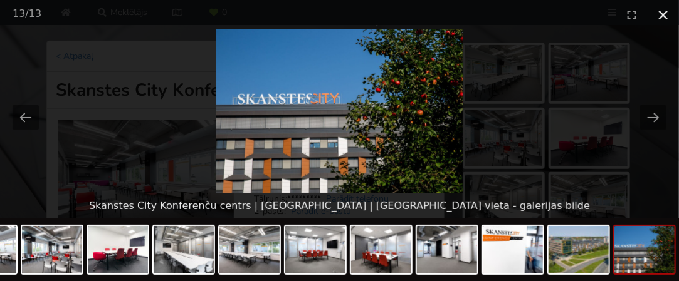
click at [660, 9] on button "Close gallery" at bounding box center [662, 14] width 31 height 29
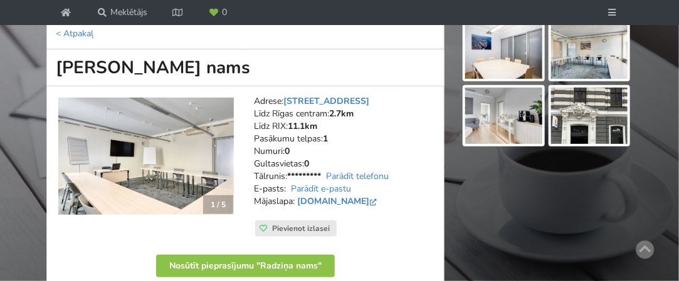
scroll to position [147, 0]
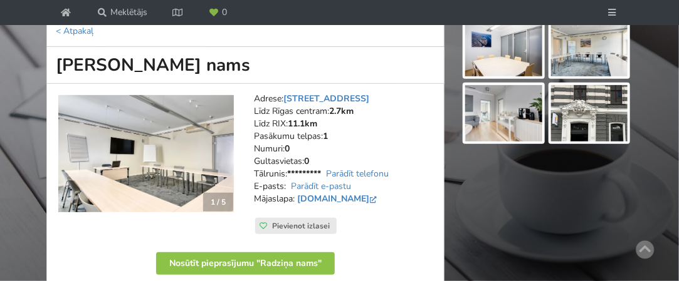
click at [158, 176] on img at bounding box center [145, 153] width 175 height 117
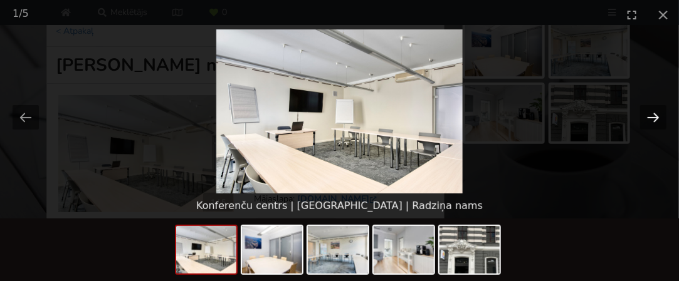
click at [658, 117] on button "Next slide" at bounding box center [653, 117] width 26 height 24
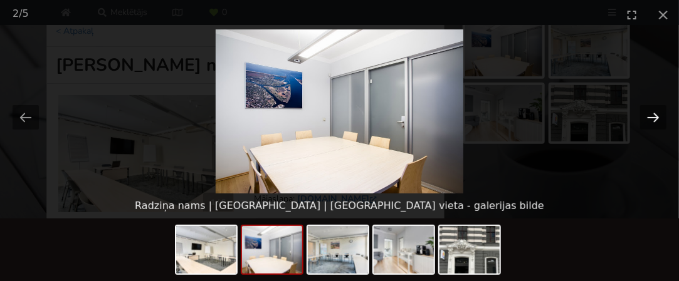
click at [658, 117] on button "Next slide" at bounding box center [653, 117] width 26 height 24
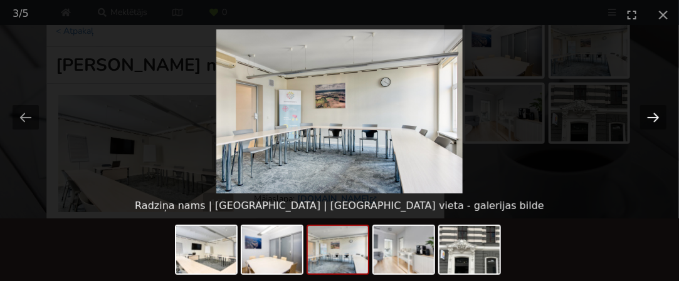
click at [658, 117] on button "Next slide" at bounding box center [653, 117] width 26 height 24
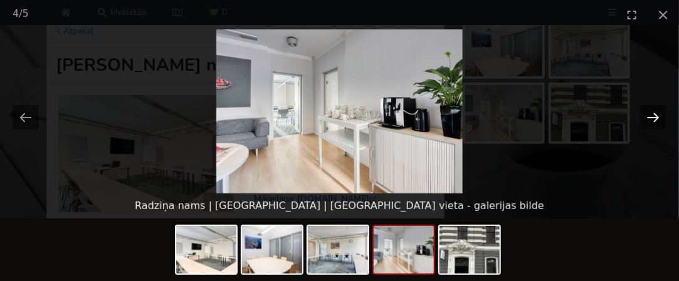
click at [658, 117] on button "Next slide" at bounding box center [653, 117] width 26 height 24
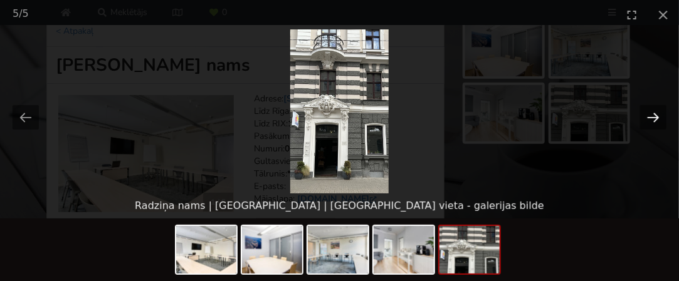
click at [658, 117] on button "Next slide" at bounding box center [653, 117] width 26 height 24
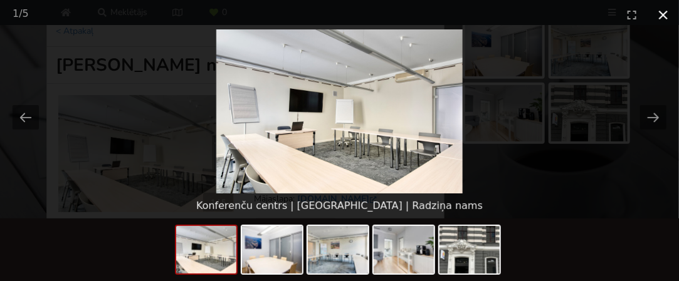
click at [664, 14] on button "Close gallery" at bounding box center [662, 14] width 31 height 29
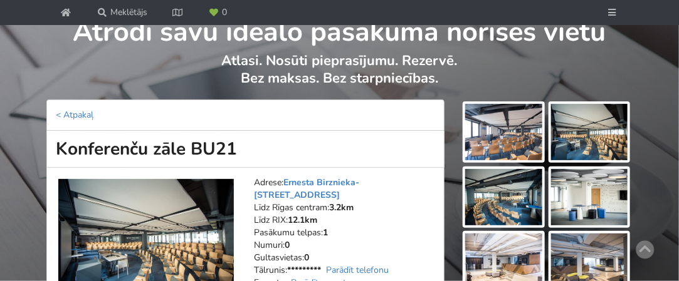
scroll to position [146, 0]
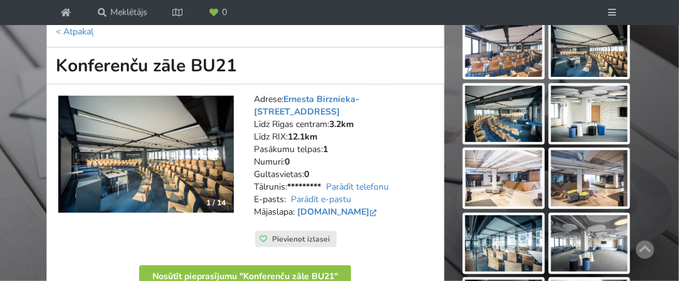
click at [196, 136] on img at bounding box center [145, 154] width 175 height 117
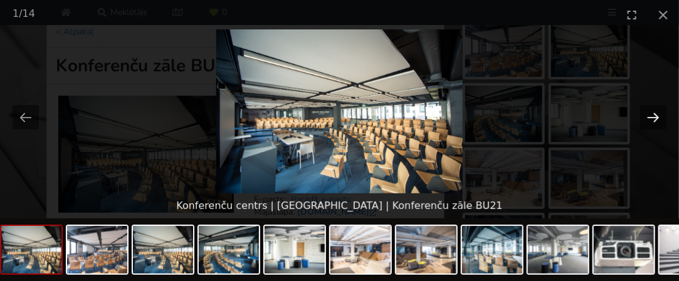
click at [652, 113] on button "Next slide" at bounding box center [653, 117] width 26 height 24
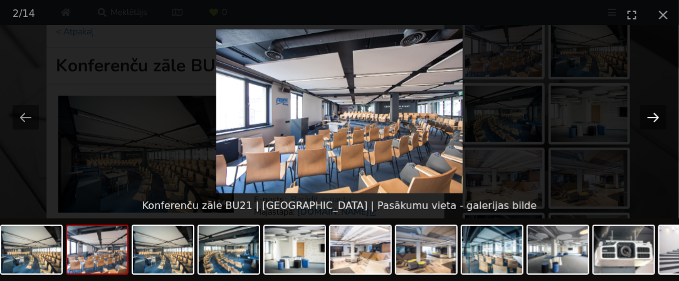
click at [652, 113] on button "Next slide" at bounding box center [653, 117] width 26 height 24
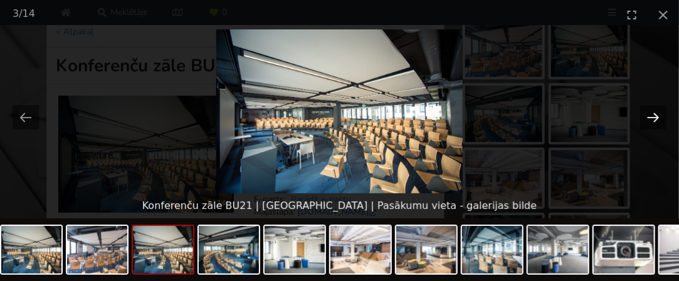
click at [652, 113] on button "Next slide" at bounding box center [653, 117] width 26 height 24
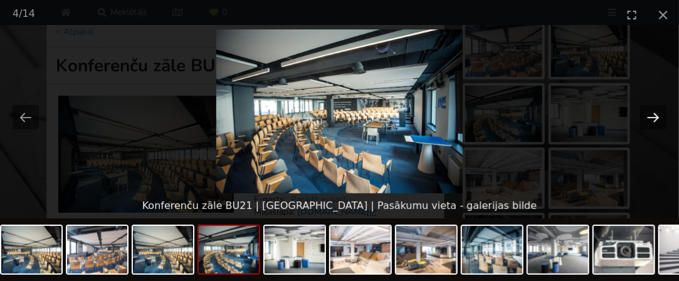
click at [652, 113] on button "Next slide" at bounding box center [653, 117] width 26 height 24
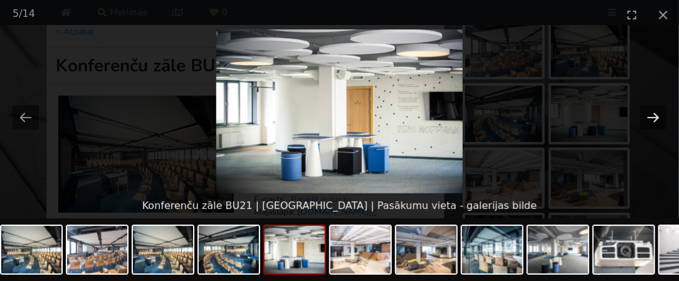
click at [652, 113] on button "Next slide" at bounding box center [653, 117] width 26 height 24
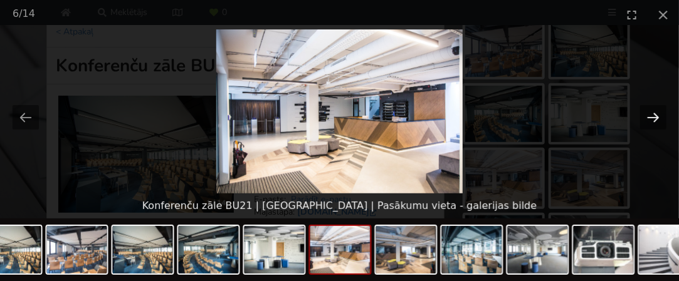
click at [652, 113] on button "Next slide" at bounding box center [653, 117] width 26 height 24
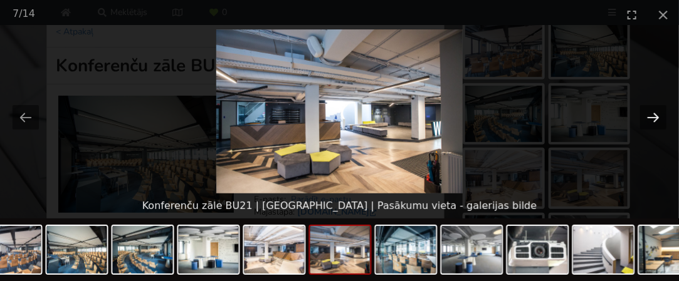
click at [652, 113] on button "Next slide" at bounding box center [653, 117] width 26 height 24
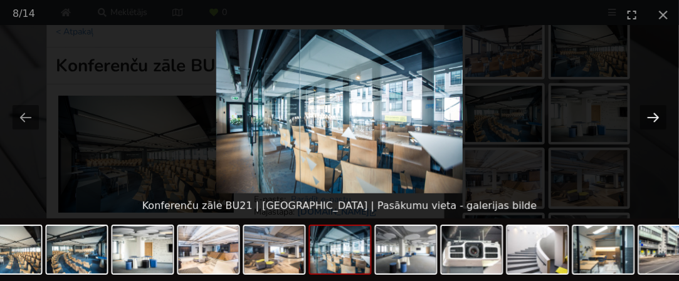
click at [652, 113] on button "Next slide" at bounding box center [653, 117] width 26 height 24
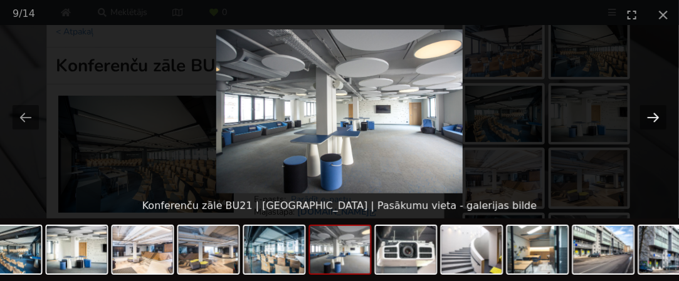
click at [652, 113] on button "Next slide" at bounding box center [653, 117] width 26 height 24
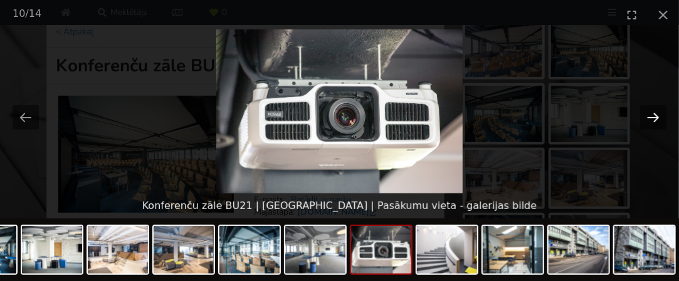
click at [652, 113] on button "Next slide" at bounding box center [653, 117] width 26 height 24
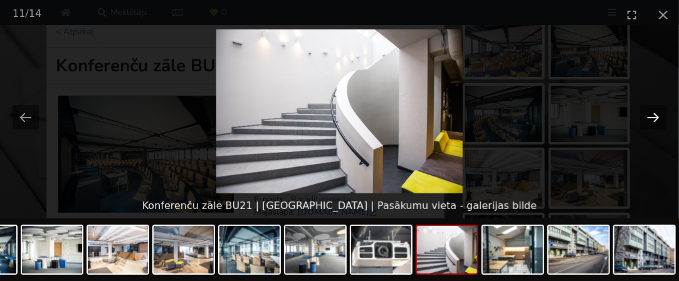
click at [652, 113] on button "Next slide" at bounding box center [653, 117] width 26 height 24
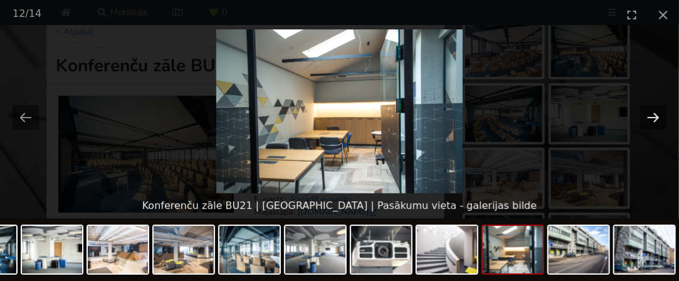
click at [652, 113] on button "Next slide" at bounding box center [653, 117] width 26 height 24
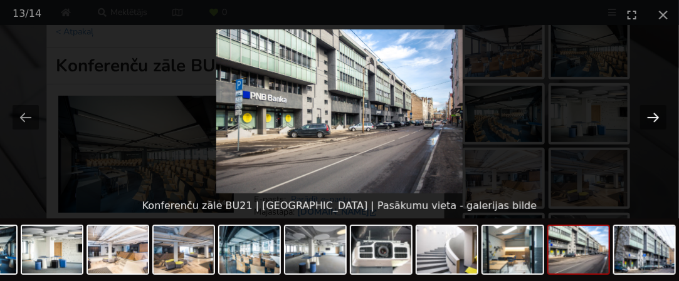
click at [652, 113] on button "Next slide" at bounding box center [653, 117] width 26 height 24
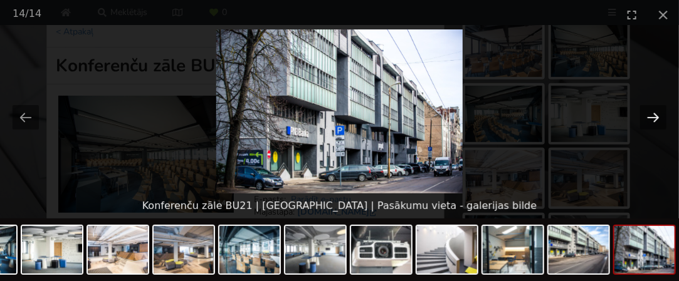
click at [652, 113] on button "Next slide" at bounding box center [653, 117] width 26 height 24
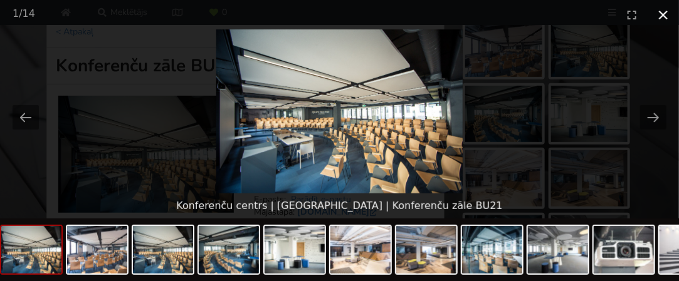
click at [663, 13] on button "Close gallery" at bounding box center [662, 14] width 31 height 29
